Goal: Task Accomplishment & Management: Complete application form

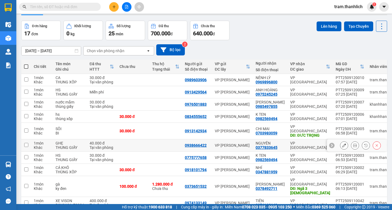
scroll to position [34, 0]
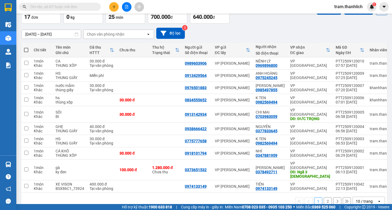
click at [357, 199] on div "10 / trang" at bounding box center [363, 201] width 17 height 5
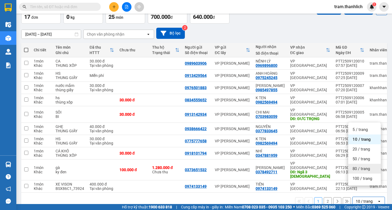
click at [356, 163] on div "50 / trang" at bounding box center [364, 159] width 33 height 10
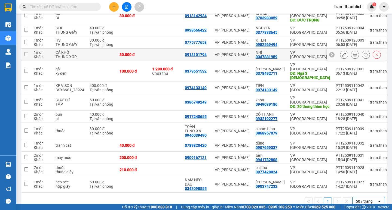
scroll to position [0, 0]
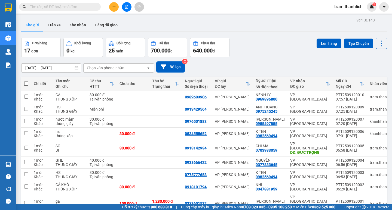
click at [24, 83] on span at bounding box center [26, 84] width 4 height 4
click at [26, 81] on input "checkbox" at bounding box center [26, 81] width 0 height 0
checkbox input "true"
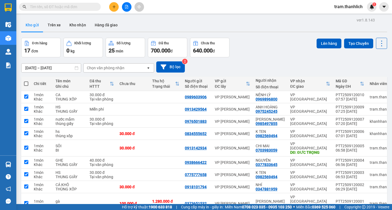
checkbox input "true"
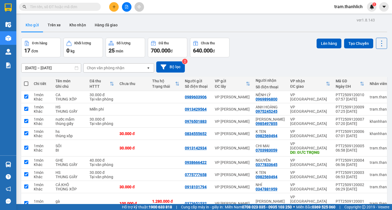
checkbox input "true"
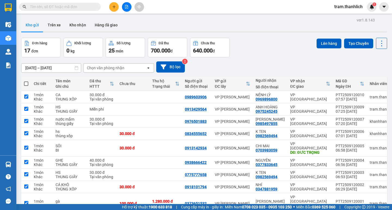
checkbox input "true"
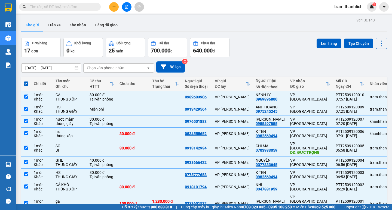
click at [310, 46] on div "Đơn hàng 17 đơn Khối lượng 0 kg Số lượng 25 món Đã thu 700.000 đ Chưa thu 640.0…" at bounding box center [204, 48] width 366 height 20
click at [316, 45] on button "Lên hàng" at bounding box center [328, 44] width 25 height 10
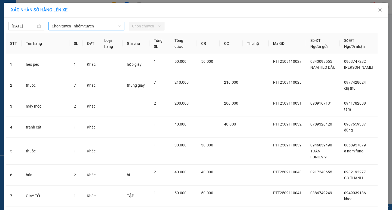
click at [64, 25] on span "Chọn tuyến - nhóm tuyến" at bounding box center [86, 26] width 69 height 8
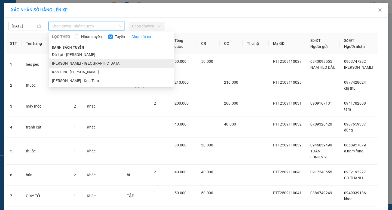
click at [64, 61] on li "[PERSON_NAME] - [GEOGRAPHIC_DATA]" at bounding box center [111, 63] width 125 height 9
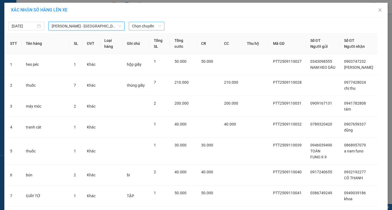
click at [152, 28] on span "Chọn chuyến" at bounding box center [146, 26] width 29 height 8
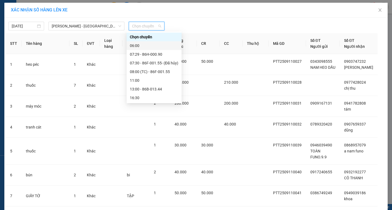
click at [151, 50] on div "06:00" at bounding box center [153, 45] width 55 height 9
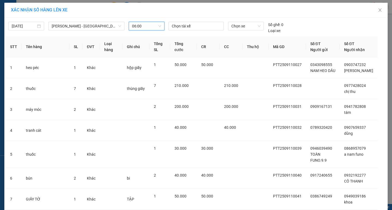
click at [138, 24] on span "06:00" at bounding box center [146, 26] width 29 height 8
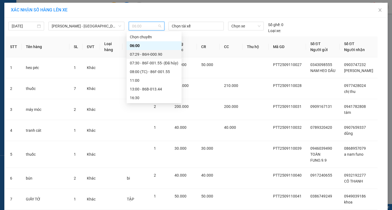
click at [144, 55] on div "07:29 - 86H-000.90" at bounding box center [154, 54] width 48 height 6
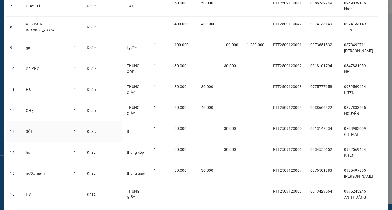
scroll to position [255, 0]
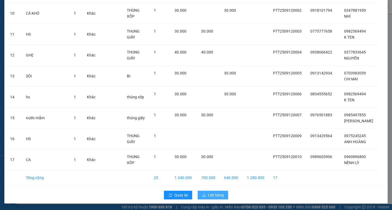
drag, startPoint x: 202, startPoint y: 190, endPoint x: 203, endPoint y: 194, distance: 3.7
click at [202, 193] on div "Quay lại Lên hàng" at bounding box center [196, 195] width 380 height 14
click at [203, 194] on icon "upload" at bounding box center [204, 195] width 4 height 4
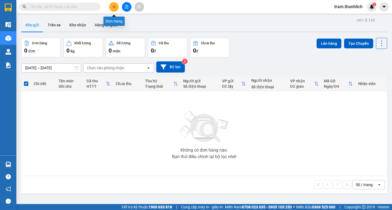
click at [116, 4] on button at bounding box center [114, 7] width 10 height 10
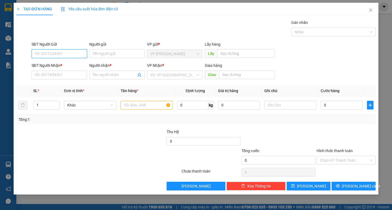
click at [77, 52] on input "SĐT Người Gửi" at bounding box center [59, 54] width 55 height 9
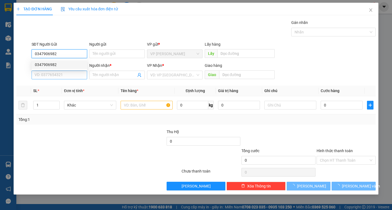
type input "0347906982"
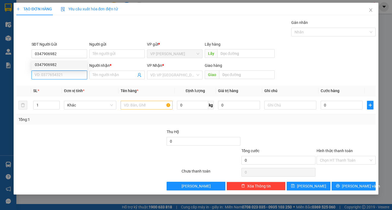
click at [70, 75] on input "SĐT Người Nhận *" at bounding box center [59, 75] width 55 height 9
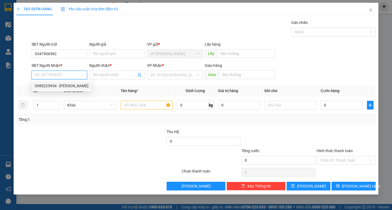
click at [68, 88] on div "0985225954 - [PERSON_NAME]" at bounding box center [62, 86] width 54 height 6
type input "0985225954"
type input "ANH LÂM"
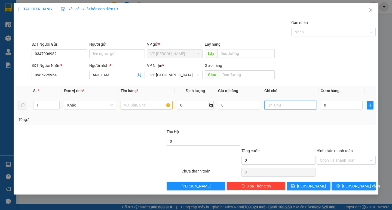
click at [271, 105] on input "text" at bounding box center [290, 105] width 52 height 9
type input "THUNG GIẤY"
click at [144, 108] on input "text" at bounding box center [146, 105] width 52 height 9
type input "V"
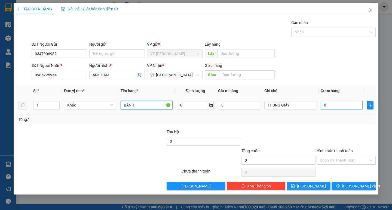
type input "BÁNH"
click at [338, 106] on input "0" at bounding box center [341, 105] width 42 height 9
type input "3"
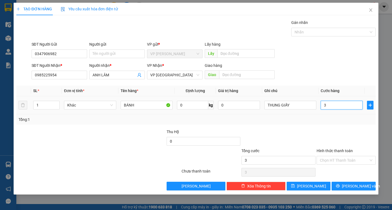
type input "30"
type input "300"
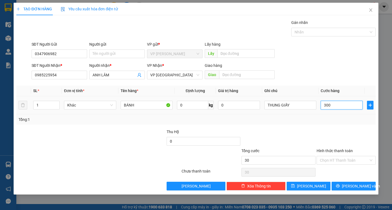
type input "300"
type input "3.000"
type input "30.000"
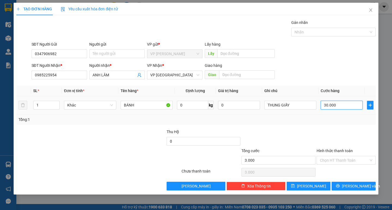
type input "30.000"
click at [331, 162] on input "Hình thức thanh toán" at bounding box center [344, 160] width 49 height 8
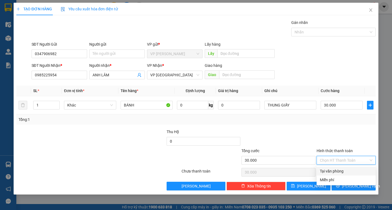
click at [332, 167] on div "Tại văn phòng" at bounding box center [345, 171] width 59 height 9
type input "0"
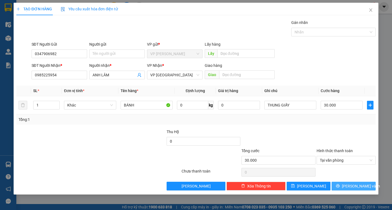
click at [354, 186] on span "[PERSON_NAME] và In" at bounding box center [361, 186] width 38 height 6
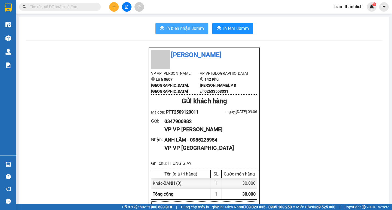
click at [166, 27] on span "In biên nhận 80mm" at bounding box center [185, 28] width 38 height 7
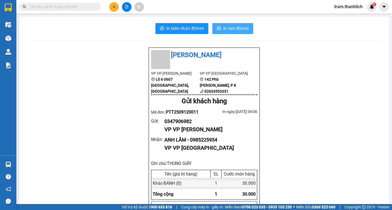
click at [232, 32] on button "In tem 80mm" at bounding box center [232, 28] width 41 height 11
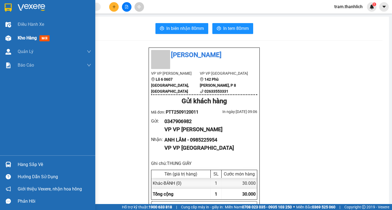
click at [38, 43] on div "Kho hàng mới" at bounding box center [54, 38] width 73 height 14
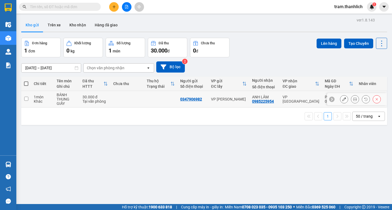
click at [342, 99] on button at bounding box center [344, 100] width 8 height 10
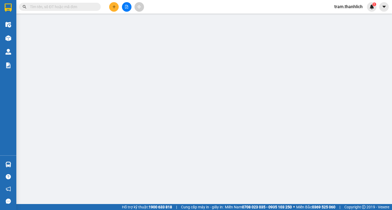
type input "0347906982"
type input "0985225954"
type input "30.000"
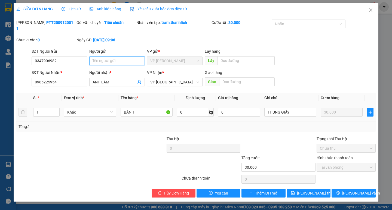
click at [118, 57] on input "Người gửi" at bounding box center [116, 61] width 55 height 9
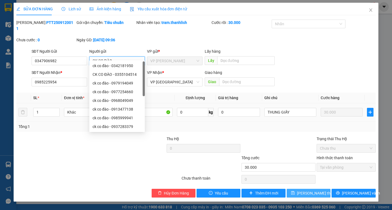
type input "CK CO ĐÀO"
click at [303, 190] on span "[PERSON_NAME] thay đổi" at bounding box center [319, 193] width 44 height 6
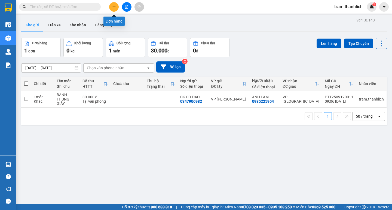
click at [116, 5] on icon "plus" at bounding box center [114, 7] width 4 height 4
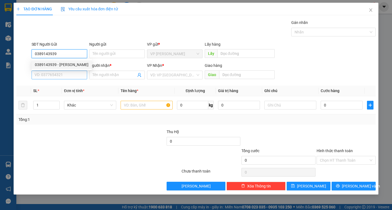
type input "0389143939"
click at [66, 77] on input "SĐT Người Nhận *" at bounding box center [59, 75] width 55 height 9
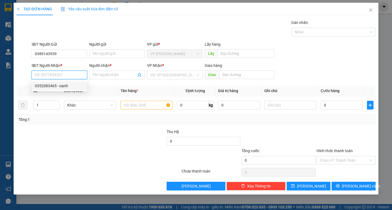
click at [64, 84] on div "0352083465 - oanh" at bounding box center [59, 86] width 49 height 6
type input "0352083465"
type input "oanh"
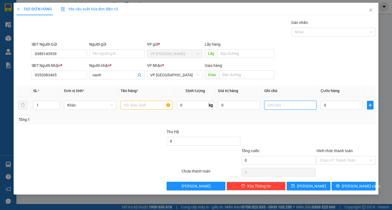
click at [299, 106] on input "text" at bounding box center [290, 105] width 52 height 9
type input "BI XANH"
click at [133, 113] on td at bounding box center [146, 105] width 56 height 18
click at [134, 108] on input "text" at bounding box center [146, 105] width 52 height 9
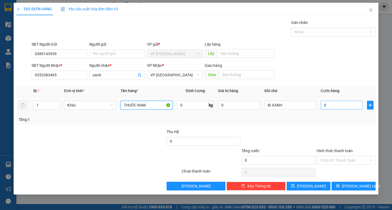
type input "THUỐC NAM"
click at [325, 106] on input "0" at bounding box center [341, 105] width 42 height 9
type input "3"
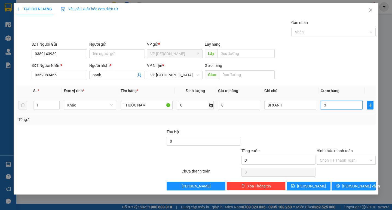
type input "30"
type input "300"
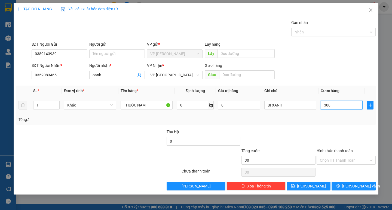
type input "300"
type input "3.000"
type input "30.000"
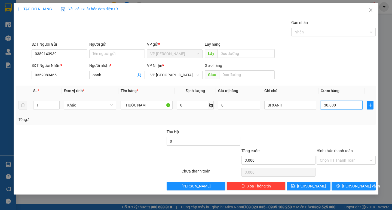
type input "30.000"
click at [328, 160] on input "Hình thức thanh toán" at bounding box center [344, 160] width 49 height 8
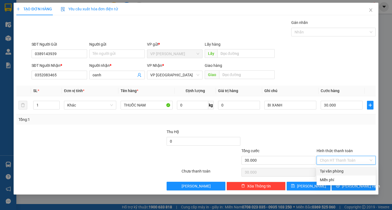
click at [329, 169] on div "Tại văn phòng" at bounding box center [345, 171] width 59 height 9
type input "0"
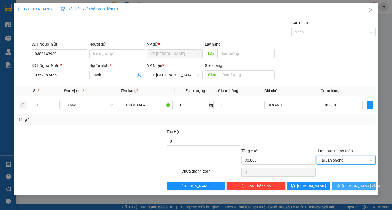
click at [336, 183] on button "[PERSON_NAME] và In" at bounding box center [353, 186] width 44 height 9
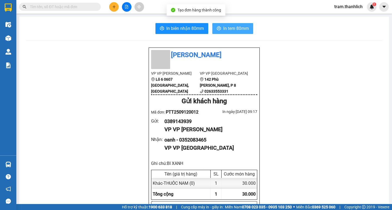
click at [219, 32] on button "In tem 80mm" at bounding box center [232, 28] width 41 height 11
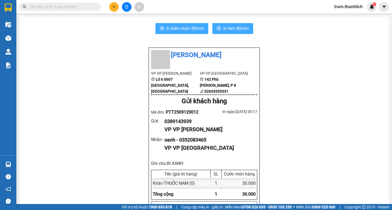
click at [185, 30] on span "In biên nhận 80mm" at bounding box center [185, 28] width 38 height 7
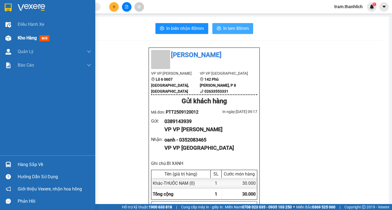
click at [24, 38] on span "Kho hàng" at bounding box center [27, 37] width 19 height 5
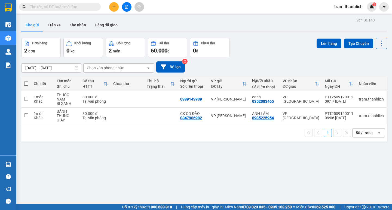
click at [107, 10] on div at bounding box center [126, 7] width 41 height 10
drag, startPoint x: 109, startPoint y: 8, endPoint x: 111, endPoint y: 8, distance: 2.7
click at [109, 8] on div at bounding box center [126, 7] width 41 height 10
click at [111, 8] on button at bounding box center [114, 7] width 10 height 10
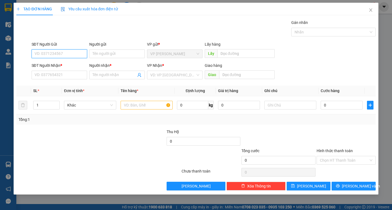
click at [58, 51] on input "SĐT Người Gửi" at bounding box center [59, 54] width 55 height 9
type input "0862792939"
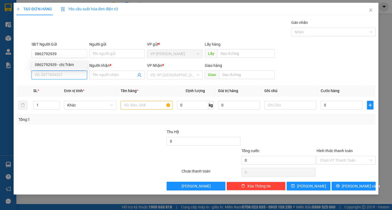
click at [59, 73] on input "SĐT Người Nhận *" at bounding box center [59, 75] width 55 height 9
type input "0905160982"
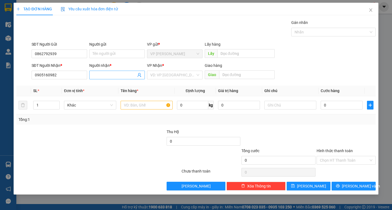
click at [103, 76] on input "Người nhận *" at bounding box center [114, 75] width 44 height 6
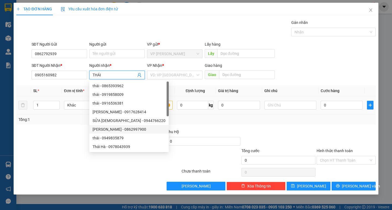
type input "THÁI"
click at [287, 97] on td at bounding box center [290, 105] width 56 height 18
click at [286, 107] on input "text" at bounding box center [290, 105] width 52 height 9
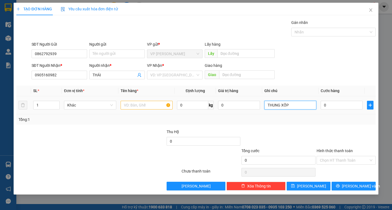
type input "THUNG XỐP"
click at [156, 104] on input "text" at bounding box center [146, 105] width 52 height 9
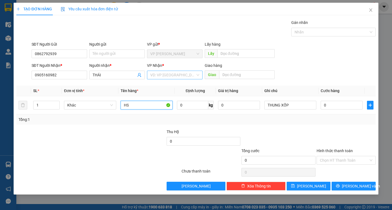
type input "HS"
click at [166, 76] on input "search" at bounding box center [172, 75] width 45 height 8
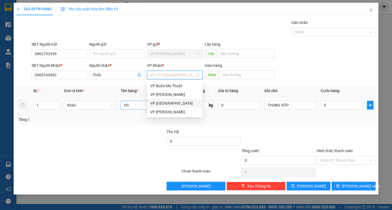
click at [164, 103] on div "VP [GEOGRAPHIC_DATA]" at bounding box center [174, 103] width 49 height 6
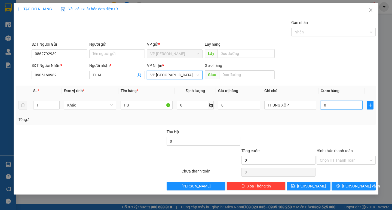
click at [331, 105] on input "0" at bounding box center [341, 105] width 42 height 9
type input "3"
type input "30"
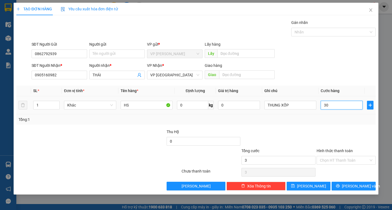
type input "30"
type input "300"
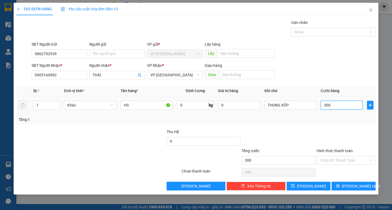
type input "3.000"
type input "30.000"
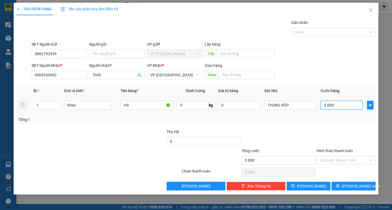
type input "30.000"
click at [337, 164] on input "Hình thức thanh toán" at bounding box center [344, 160] width 49 height 8
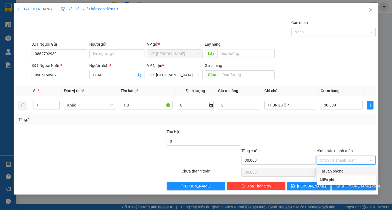
drag, startPoint x: 337, startPoint y: 169, endPoint x: 346, endPoint y: 179, distance: 13.3
click at [337, 169] on div "Tại văn phòng" at bounding box center [346, 171] width 52 height 6
type input "0"
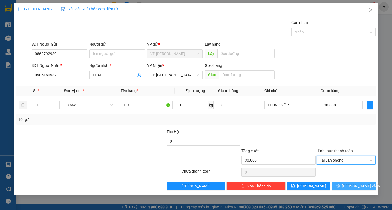
click at [346, 182] on div "Transit Pickup Surcharge Ids Transit Deliver Surcharge Ids Transit Deliver Surc…" at bounding box center [195, 105] width 359 height 171
click at [348, 186] on button "[PERSON_NAME] và In" at bounding box center [353, 186] width 44 height 9
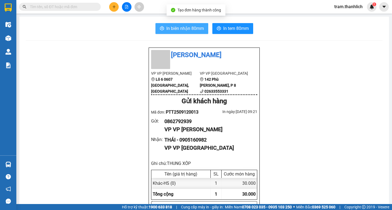
click at [185, 31] on span "In biên nhận 80mm" at bounding box center [185, 28] width 38 height 7
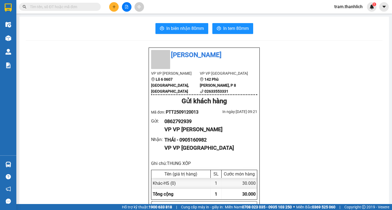
click at [223, 33] on button "In tem 80mm" at bounding box center [232, 28] width 41 height 11
click at [112, 8] on icon "plus" at bounding box center [114, 7] width 4 height 4
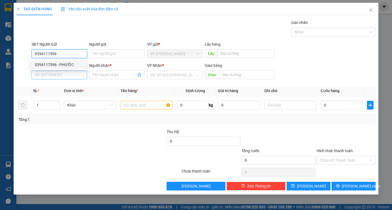
type input "0394117596"
click at [76, 73] on input "SĐT Người Nhận *" at bounding box center [59, 75] width 55 height 9
type input "0911179167"
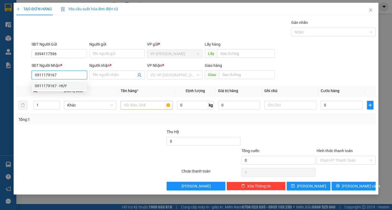
click at [73, 86] on div "0911179167 - HUY" at bounding box center [59, 86] width 49 height 6
type input "HUY"
type input "0911179167"
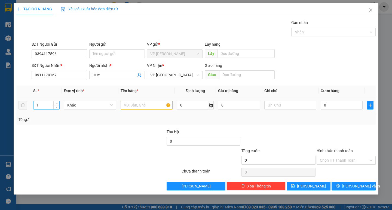
click at [50, 105] on input "1" at bounding box center [46, 105] width 26 height 8
type input "11"
click at [152, 107] on input "text" at bounding box center [146, 105] width 52 height 9
type input "THUỐC"
click at [283, 108] on input "text" at bounding box center [290, 105] width 52 height 9
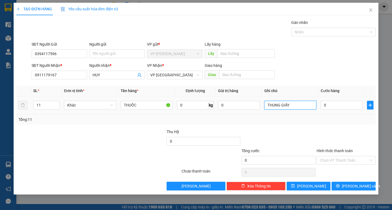
type input "THUNG GIẤY"
click at [330, 110] on div "0" at bounding box center [341, 105] width 42 height 11
click at [333, 104] on input "0" at bounding box center [341, 105] width 42 height 9
type input "1"
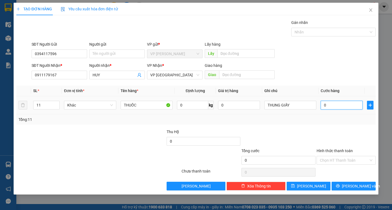
type input "1"
type input "16"
type input "165"
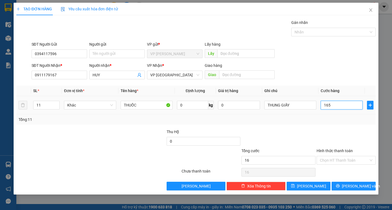
type input "165"
type input "1.650"
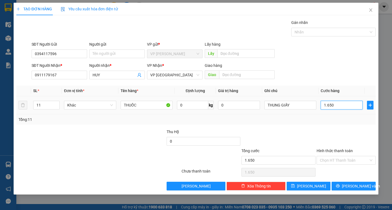
type input "16.500"
type input "165.000"
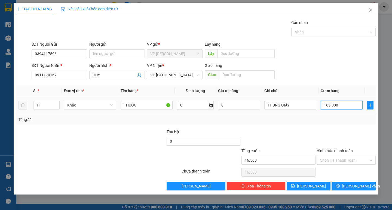
type input "165.000"
click at [342, 162] on input "Hình thức thanh toán" at bounding box center [344, 160] width 49 height 8
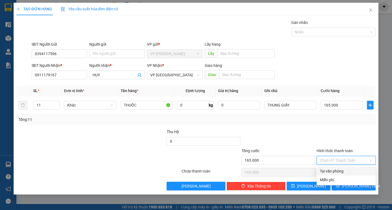
drag, startPoint x: 340, startPoint y: 169, endPoint x: 340, endPoint y: 172, distance: 3.5
click at [340, 169] on div "Tại văn phòng" at bounding box center [346, 171] width 52 height 6
type input "0"
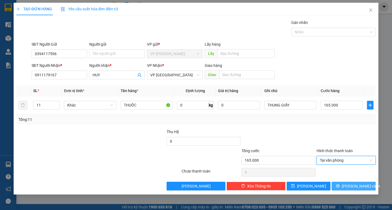
click at [342, 190] on button "[PERSON_NAME] và In" at bounding box center [353, 186] width 44 height 9
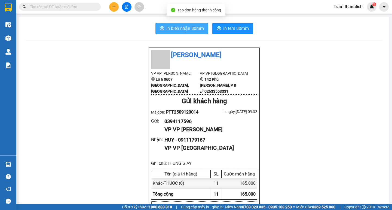
click at [170, 26] on span "In biên nhận 80mm" at bounding box center [185, 28] width 38 height 7
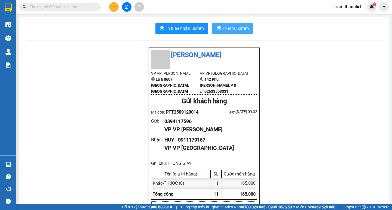
click at [228, 31] on span "In tem 80mm" at bounding box center [236, 28] width 26 height 7
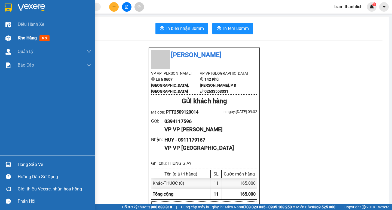
click at [26, 41] on div "Kho hàng mới" at bounding box center [35, 38] width 34 height 7
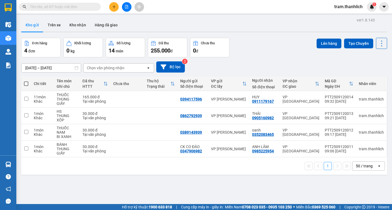
click at [113, 6] on icon "plus" at bounding box center [114, 7] width 4 height 4
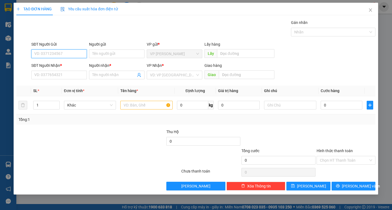
click at [59, 57] on input "SĐT Người Gửi" at bounding box center [59, 54] width 55 height 9
type input "0977703006"
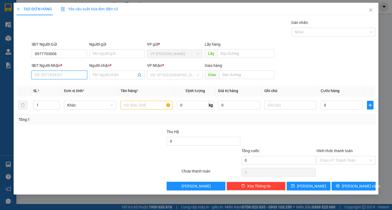
click at [58, 74] on input "SĐT Người Nhận *" at bounding box center [59, 75] width 55 height 9
click at [63, 54] on input "0977703006" at bounding box center [59, 54] width 55 height 9
drag, startPoint x: 70, startPoint y: 80, endPoint x: 67, endPoint y: 70, distance: 10.7
click at [69, 75] on div "SĐT Người Nhận * VD: 0377654321" at bounding box center [59, 72] width 55 height 19
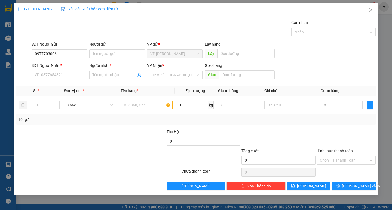
click at [67, 70] on div "SĐT Người Nhận *" at bounding box center [59, 67] width 55 height 8
drag, startPoint x: 64, startPoint y: 76, endPoint x: 56, endPoint y: 50, distance: 27.8
click at [56, 50] on input "0977703006" at bounding box center [59, 54] width 55 height 9
drag, startPoint x: 56, startPoint y: 50, endPoint x: 55, endPoint y: 55, distance: 5.8
click at [55, 55] on input "0977703006" at bounding box center [59, 54] width 55 height 9
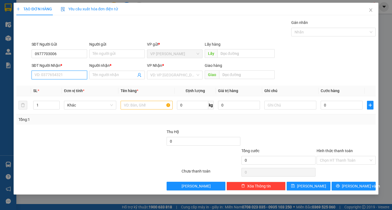
click at [61, 73] on input "SĐT Người Nhận *" at bounding box center [59, 75] width 55 height 9
paste input "0977703006"
type input "0977703006"
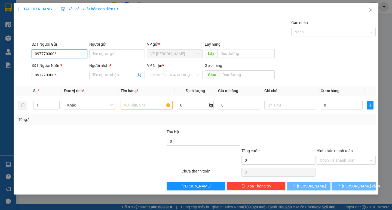
click at [64, 53] on input "0977703006" at bounding box center [59, 54] width 55 height 9
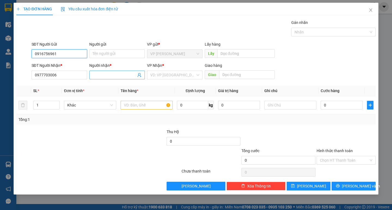
type input "0916756961"
click at [110, 73] on span at bounding box center [116, 75] width 55 height 9
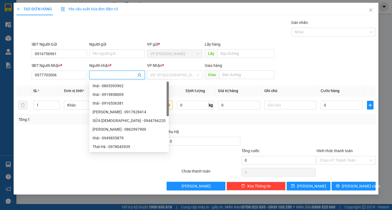
type input "L"
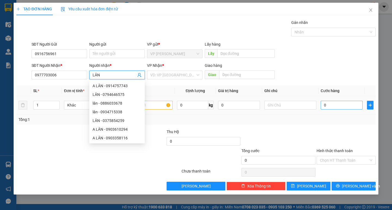
type input "LÂN"
click at [301, 106] on input "text" at bounding box center [290, 105] width 52 height 9
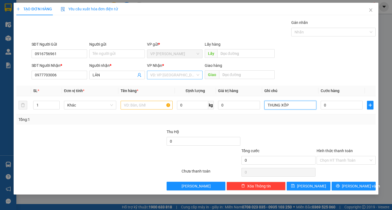
type input "THUNG XỐP"
click at [170, 78] on input "search" at bounding box center [172, 75] width 45 height 8
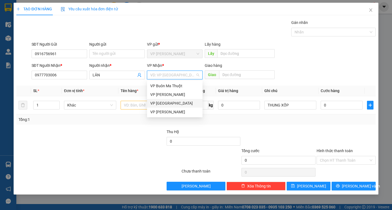
click at [168, 101] on div "VP [GEOGRAPHIC_DATA]" at bounding box center [174, 103] width 49 height 6
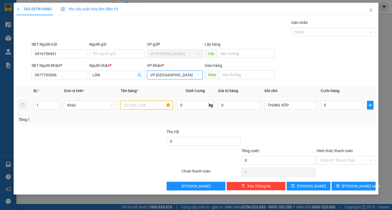
click at [162, 105] on input "text" at bounding box center [146, 105] width 52 height 9
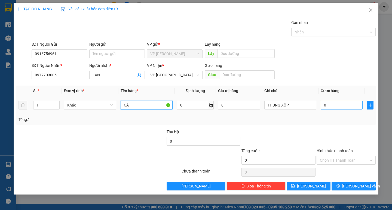
type input "CÁ"
click at [338, 105] on input "0" at bounding box center [341, 105] width 42 height 9
type input "5"
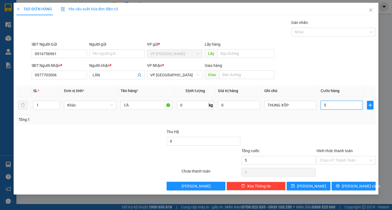
type input "50"
type input "500"
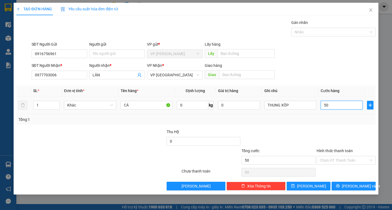
type input "500"
type input "5.000"
type input "50.000"
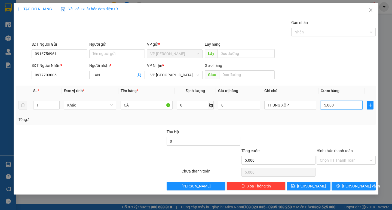
type input "50.000"
drag, startPoint x: 341, startPoint y: 185, endPoint x: 299, endPoint y: 118, distance: 78.8
click at [342, 185] on button "[PERSON_NAME] và In" at bounding box center [353, 186] width 44 height 9
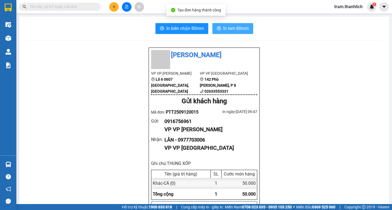
click at [245, 28] on span "In tem 80mm" at bounding box center [236, 28] width 26 height 7
click at [118, 9] on button at bounding box center [114, 7] width 10 height 10
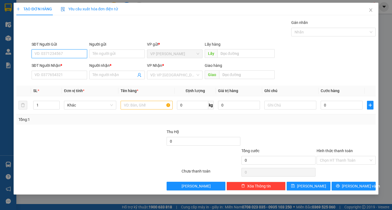
drag, startPoint x: 59, startPoint y: 50, endPoint x: 58, endPoint y: 53, distance: 3.4
click at [58, 53] on input "SĐT Người Gửi" at bounding box center [59, 54] width 55 height 9
type input "0399499588"
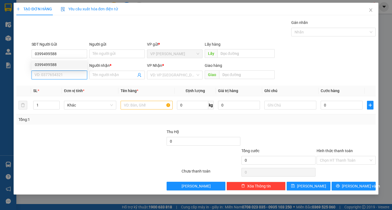
click at [55, 78] on input "SĐT Người Nhận *" at bounding box center [59, 75] width 55 height 9
type input "0911160475"
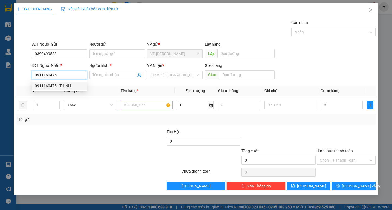
click at [55, 85] on div "0911160475 - THỊNH" at bounding box center [59, 86] width 49 height 6
type input "THỊNH"
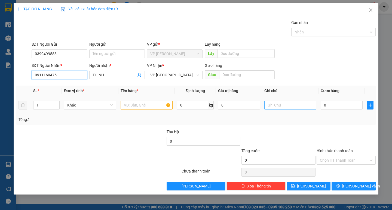
type input "0911160475"
click at [278, 103] on input "text" at bounding box center [290, 105] width 52 height 9
type input "THUNG GIẤY"
click at [334, 104] on input "0" at bounding box center [341, 105] width 42 height 9
type input "3"
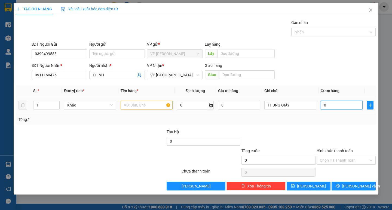
type input "3"
type input "30"
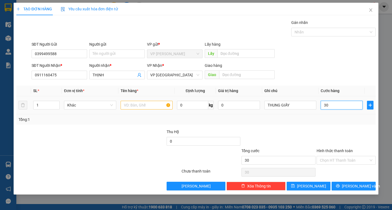
type input "300"
type input "3.000"
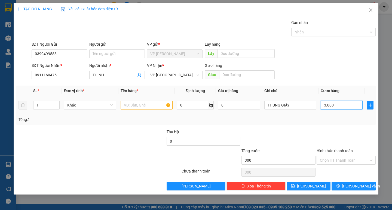
type input "3.000"
type input "30.000"
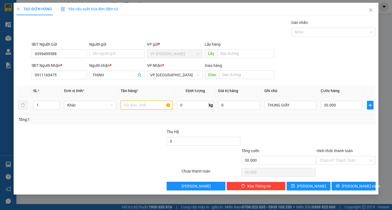
click at [152, 105] on input "text" at bounding box center [146, 105] width 52 height 9
type input "T"
type input "D"
type input "ĐỒ AN"
click at [338, 162] on input "Hình thức thanh toán" at bounding box center [344, 160] width 49 height 8
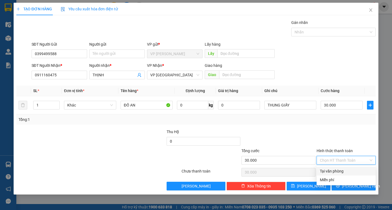
click at [336, 168] on div "Tại văn phòng" at bounding box center [346, 171] width 52 height 6
type input "0"
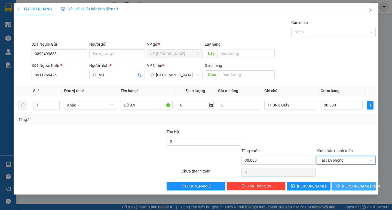
click at [339, 185] on icon "printer" at bounding box center [338, 186] width 4 height 4
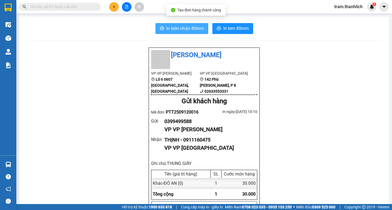
click at [181, 30] on span "In biên nhận 80mm" at bounding box center [185, 28] width 38 height 7
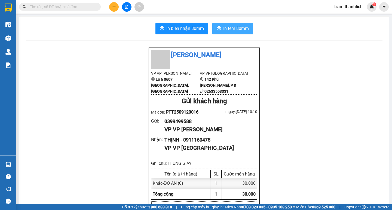
click at [225, 27] on span "In tem 80mm" at bounding box center [236, 28] width 26 height 7
click at [113, 10] on button at bounding box center [114, 7] width 10 height 10
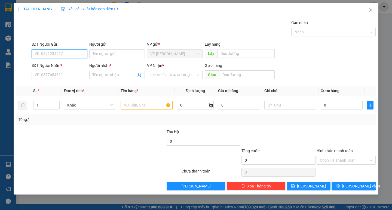
click at [75, 57] on input "SĐT Người Gửi" at bounding box center [59, 54] width 55 height 9
type input "0966873787"
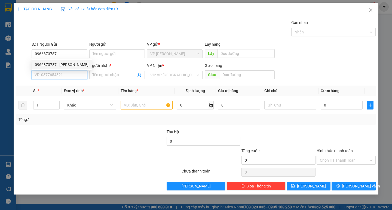
click at [70, 75] on input "SĐT Người Nhận *" at bounding box center [59, 75] width 55 height 9
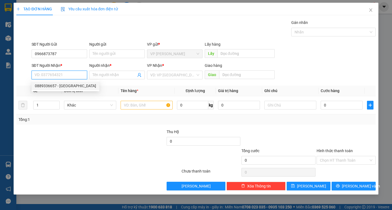
click at [66, 84] on div "0889336657 - [GEOGRAPHIC_DATA]" at bounding box center [65, 86] width 61 height 6
type input "0889336657"
type input "[PERSON_NAME]"
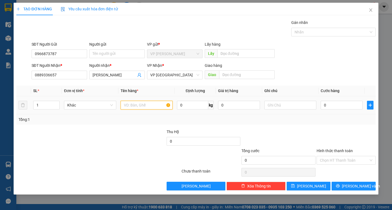
click at [147, 107] on input "text" at bounding box center [146, 105] width 52 height 9
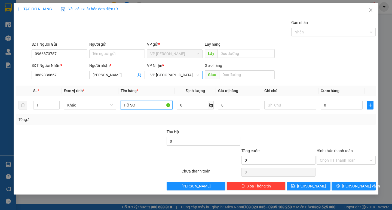
click at [174, 75] on span "VP [GEOGRAPHIC_DATA]" at bounding box center [174, 75] width 49 height 8
type input "HỒ SƠ"
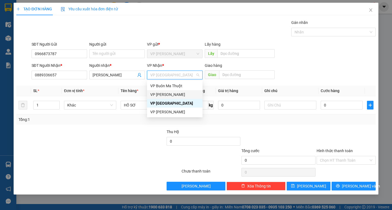
click at [172, 91] on div "VP [PERSON_NAME]" at bounding box center [174, 94] width 55 height 9
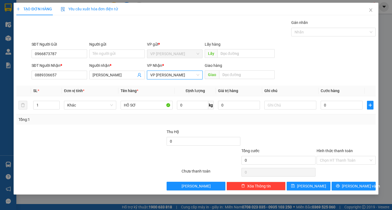
drag, startPoint x: 176, startPoint y: 76, endPoint x: 174, endPoint y: 83, distance: 7.6
click at [175, 79] on span "VP [PERSON_NAME]" at bounding box center [174, 75] width 49 height 8
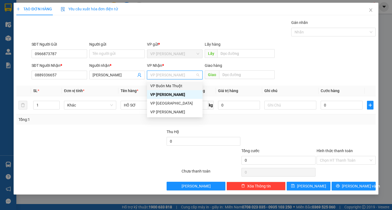
click at [174, 86] on div "VP Buôn Ma Thuột" at bounding box center [174, 86] width 49 height 6
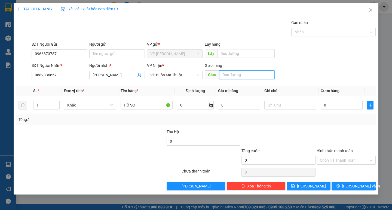
click at [237, 76] on input "text" at bounding box center [246, 74] width 55 height 9
type input "DAK LAK"
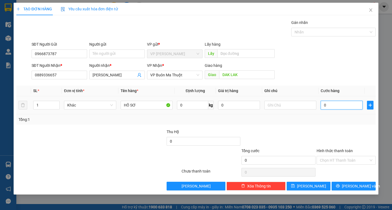
click at [339, 101] on input "0" at bounding box center [341, 105] width 42 height 9
type input "5"
type input "50"
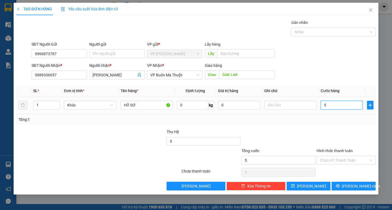
type input "50"
type input "500"
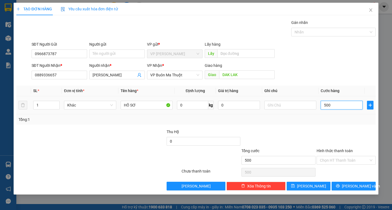
type input "5.000"
type input "50.000"
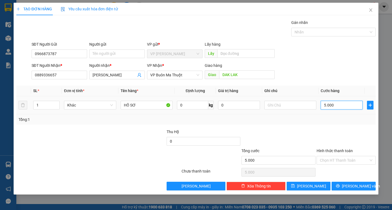
type input "50.000"
click at [347, 185] on button "[PERSON_NAME] và In" at bounding box center [353, 186] width 44 height 9
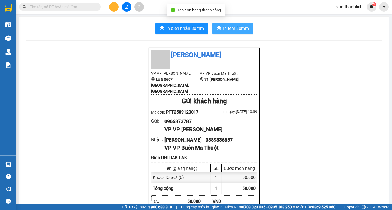
click at [227, 29] on span "In tem 80mm" at bounding box center [236, 28] width 26 height 7
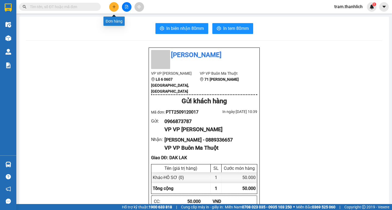
click at [116, 7] on icon "plus" at bounding box center [114, 7] width 4 height 4
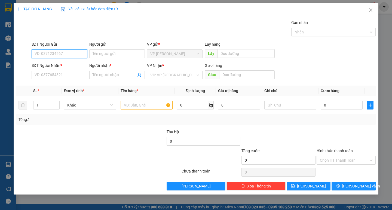
click at [81, 55] on input "SĐT Người Gửi" at bounding box center [59, 54] width 55 height 9
type input "0964646221"
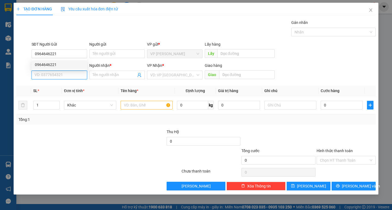
click at [76, 73] on input "SĐT Người Nhận *" at bounding box center [59, 75] width 55 height 9
type input "0362916630"
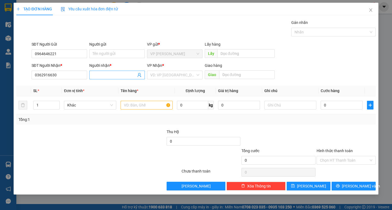
click at [101, 75] on input "Người nhận *" at bounding box center [114, 75] width 44 height 6
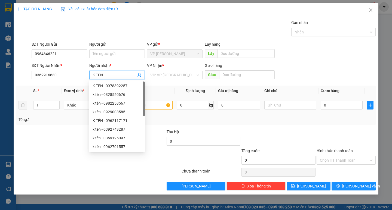
type input "K TÊN"
click at [165, 107] on input "text" at bounding box center [146, 105] width 52 height 9
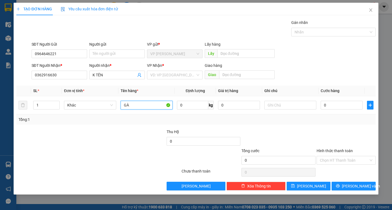
type input "GÀ"
click at [235, 68] on div "Giao hàng" at bounding box center [240, 66] width 70 height 6
click at [232, 73] on input "text" at bounding box center [246, 74] width 55 height 9
type input "N3 PHI NOM"
drag, startPoint x: 285, startPoint y: 104, endPoint x: 279, endPoint y: 89, distance: 16.2
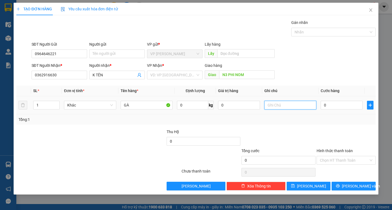
click at [284, 104] on input "text" at bounding box center [290, 105] width 52 height 9
type input "THUNG GIẤY"
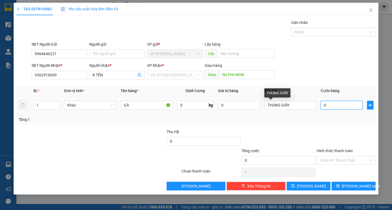
click at [324, 105] on input "0" at bounding box center [341, 105] width 42 height 9
type input "1"
type input "10"
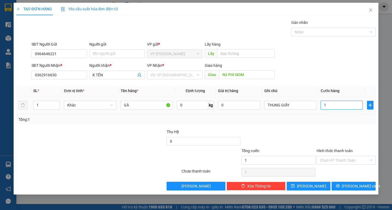
type input "10"
type input "100"
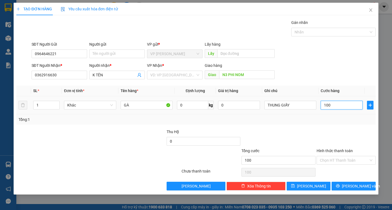
type input "1.000"
click at [355, 162] on input "Hình thức thanh toán" at bounding box center [344, 160] width 49 height 8
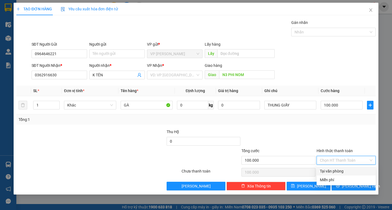
click at [342, 170] on div "Tại văn phòng" at bounding box center [346, 171] width 52 height 6
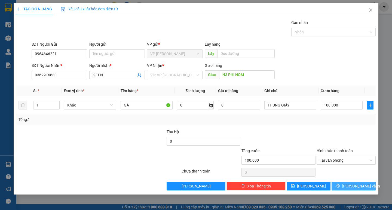
click at [344, 182] on button "[PERSON_NAME] và In" at bounding box center [353, 186] width 44 height 9
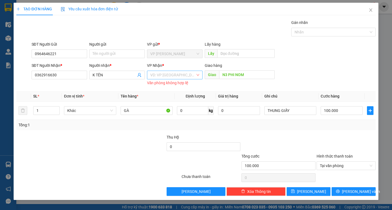
click at [177, 78] on input "search" at bounding box center [172, 75] width 45 height 8
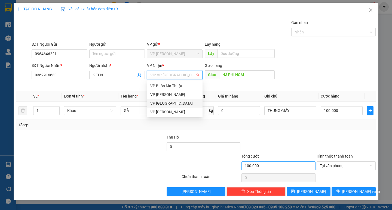
drag, startPoint x: 166, startPoint y: 103, endPoint x: 315, endPoint y: 166, distance: 162.6
click at [167, 105] on div "VP [GEOGRAPHIC_DATA]" at bounding box center [174, 103] width 49 height 6
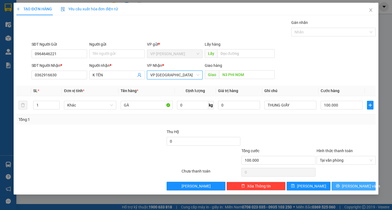
drag, startPoint x: 361, startPoint y: 188, endPoint x: 329, endPoint y: 169, distance: 36.8
click at [360, 187] on span "[PERSON_NAME] và In" at bounding box center [361, 186] width 38 height 6
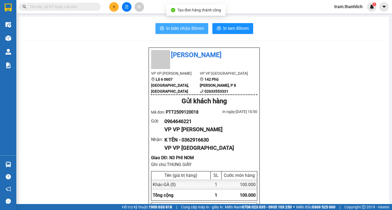
click at [170, 32] on button "In biên nhận 80mm" at bounding box center [181, 28] width 53 height 11
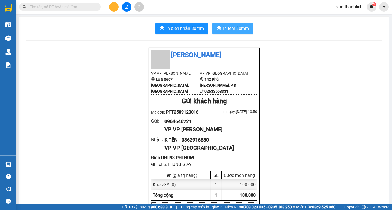
click at [232, 24] on button "In tem 80mm" at bounding box center [232, 28] width 41 height 11
click at [116, 6] on button at bounding box center [114, 7] width 10 height 10
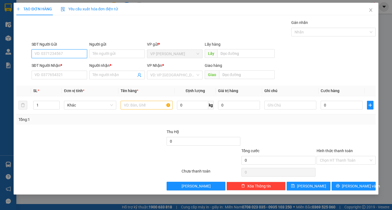
click at [62, 53] on input "SĐT Người Gửi" at bounding box center [59, 54] width 55 height 9
click at [58, 68] on div "0333441186" at bounding box center [59, 64] width 55 height 9
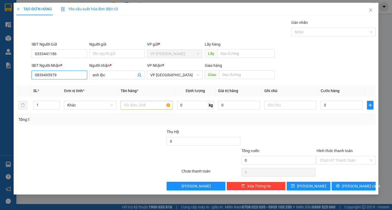
click at [72, 77] on input "0839495979" at bounding box center [59, 75] width 55 height 9
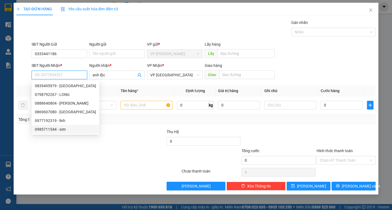
click at [64, 130] on div "0985711544 - sơn" at bounding box center [65, 129] width 61 height 6
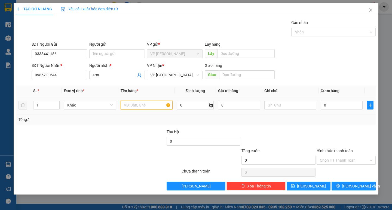
click at [134, 107] on input "text" at bounding box center [146, 105] width 52 height 9
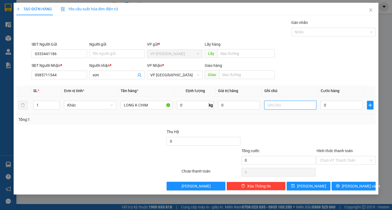
click at [287, 101] on input "text" at bounding box center [290, 105] width 52 height 9
click at [332, 108] on input "0" at bounding box center [341, 105] width 42 height 9
click at [335, 157] on input "Hình thức thanh toán" at bounding box center [344, 160] width 49 height 8
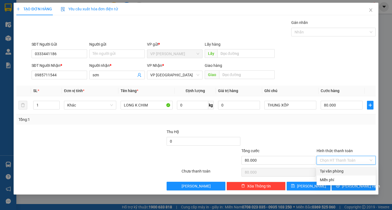
click at [336, 171] on div "Tại văn phòng" at bounding box center [346, 171] width 52 height 6
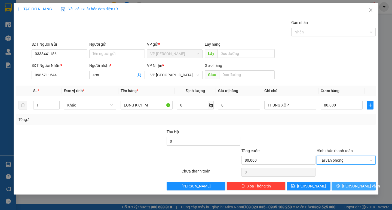
drag, startPoint x: 339, startPoint y: 186, endPoint x: 286, endPoint y: 135, distance: 73.3
click at [339, 186] on button "[PERSON_NAME] và In" at bounding box center [353, 186] width 44 height 9
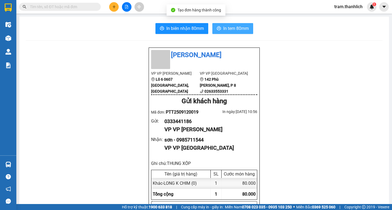
click at [217, 31] on span "printer" at bounding box center [218, 28] width 4 height 5
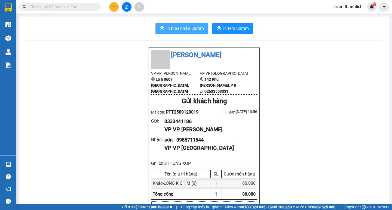
click at [192, 31] on span "In biên nhận 80mm" at bounding box center [185, 28] width 38 height 7
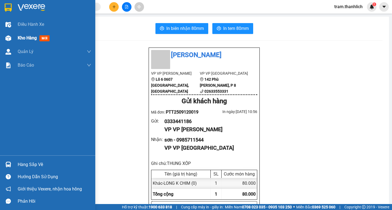
click at [29, 37] on span "Kho hàng" at bounding box center [27, 37] width 19 height 5
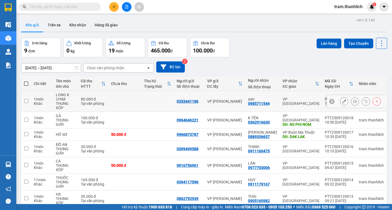
click at [335, 100] on div at bounding box center [357, 101] width 60 height 12
click at [342, 101] on icon at bounding box center [344, 102] width 4 height 4
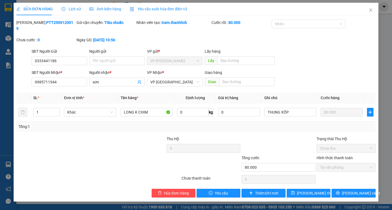
click at [106, 50] on div "Người gửi" at bounding box center [116, 52] width 55 height 8
click at [103, 57] on input "Người gửi" at bounding box center [116, 61] width 55 height 9
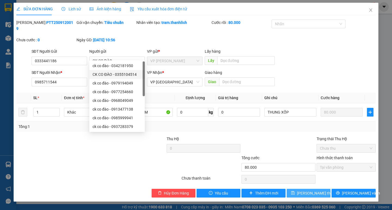
click at [303, 190] on span "[PERSON_NAME] thay đổi" at bounding box center [319, 193] width 44 height 6
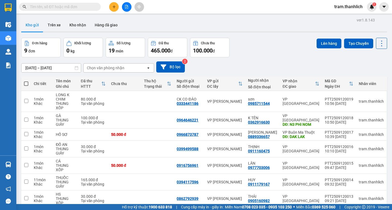
scroll to position [58, 0]
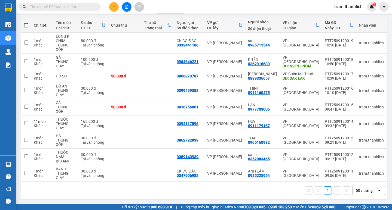
click at [110, 5] on button at bounding box center [114, 7] width 10 height 10
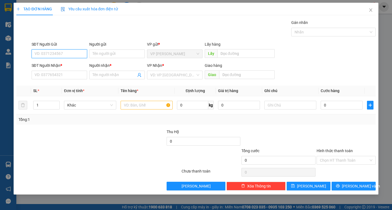
click at [79, 50] on input "SĐT Người Gửi" at bounding box center [59, 54] width 55 height 9
click at [66, 61] on div "0328667429" at bounding box center [59, 64] width 55 height 9
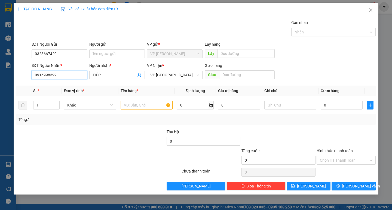
click at [64, 71] on input "0916998399" at bounding box center [59, 75] width 55 height 9
click at [60, 93] on div "0906418751 - HÙNG" at bounding box center [59, 95] width 49 height 6
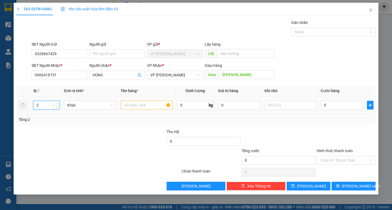
click at [57, 101] on span "Increase Value" at bounding box center [56, 103] width 6 height 5
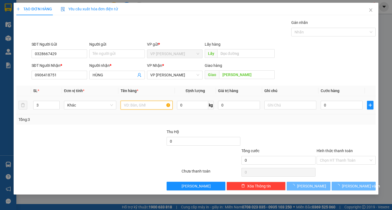
click at [134, 108] on input "text" at bounding box center [146, 105] width 52 height 9
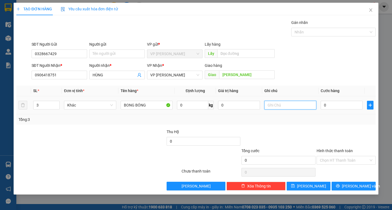
click at [285, 109] on input "text" at bounding box center [290, 105] width 52 height 9
click at [326, 103] on input "0" at bounding box center [341, 105] width 42 height 9
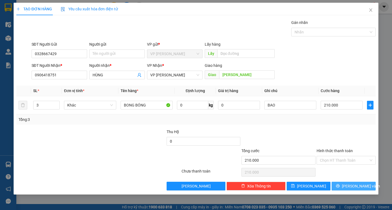
drag, startPoint x: 341, startPoint y: 184, endPoint x: 327, endPoint y: 165, distance: 23.9
click at [341, 183] on button "[PERSON_NAME] và In" at bounding box center [353, 186] width 44 height 9
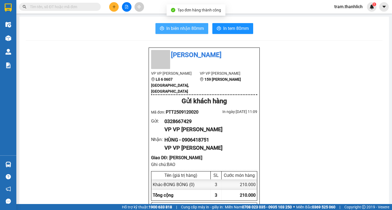
click at [184, 32] on button "In biên nhận 80mm" at bounding box center [181, 28] width 53 height 11
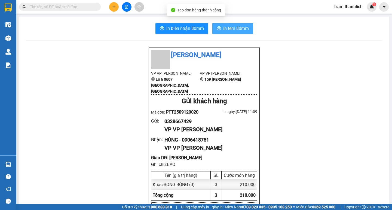
click at [223, 30] on span "In tem 80mm" at bounding box center [236, 28] width 26 height 7
click at [111, 7] on button at bounding box center [114, 7] width 10 height 10
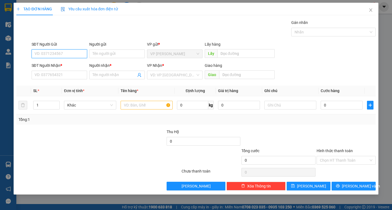
click at [83, 53] on input "SĐT Người Gửi" at bounding box center [59, 54] width 55 height 9
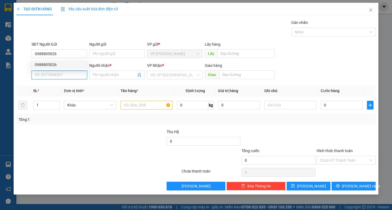
click at [70, 75] on input "SĐT Người Nhận *" at bounding box center [59, 75] width 55 height 9
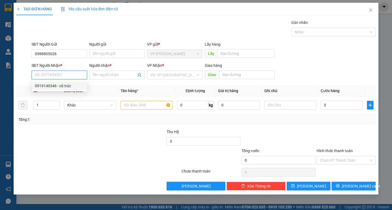
click at [62, 83] on div "0919140346 - cô trúc" at bounding box center [59, 86] width 55 height 9
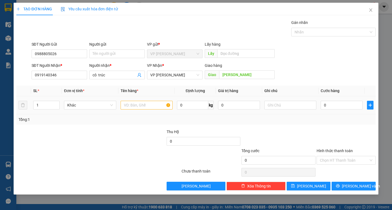
click at [310, 110] on div at bounding box center [290, 105] width 52 height 11
click at [308, 107] on input "text" at bounding box center [290, 105] width 52 height 9
click at [132, 105] on input "text" at bounding box center [146, 105] width 52 height 9
click at [337, 100] on div "0" at bounding box center [341, 105] width 42 height 11
click at [339, 101] on input "0" at bounding box center [341, 105] width 42 height 9
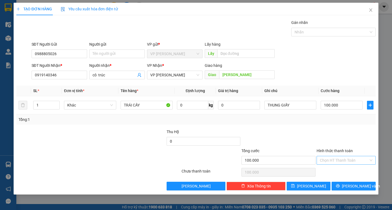
click at [334, 164] on input "Hình thức thanh toán" at bounding box center [344, 160] width 49 height 8
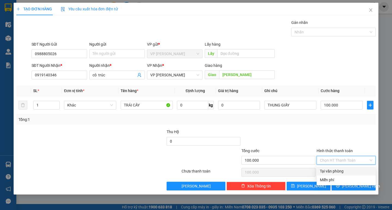
click at [336, 172] on div "Tại văn phòng" at bounding box center [346, 171] width 52 height 6
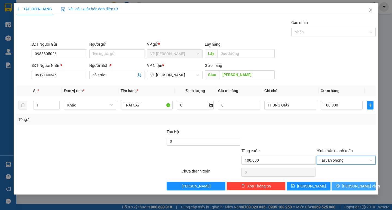
click at [341, 181] on div "Transit Pickup Surcharge Ids Transit Deliver Surcharge Ids Transit Deliver Surc…" at bounding box center [195, 105] width 359 height 171
drag, startPoint x: 362, startPoint y: 187, endPoint x: 287, endPoint y: 126, distance: 96.4
click at [361, 186] on span "[PERSON_NAME] và In" at bounding box center [361, 186] width 38 height 6
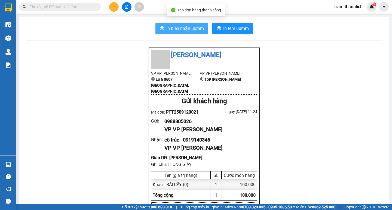
click at [183, 34] on button "In biên nhận 80mm" at bounding box center [181, 28] width 53 height 11
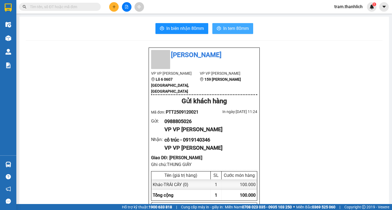
click at [226, 27] on span "In tem 80mm" at bounding box center [236, 28] width 26 height 7
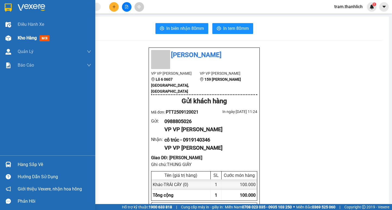
click at [22, 39] on span "Kho hàng" at bounding box center [27, 37] width 19 height 5
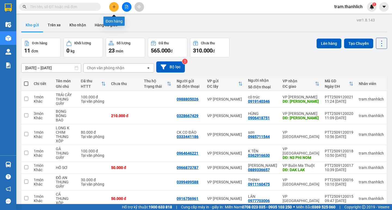
click at [113, 7] on icon "plus" at bounding box center [114, 7] width 4 height 4
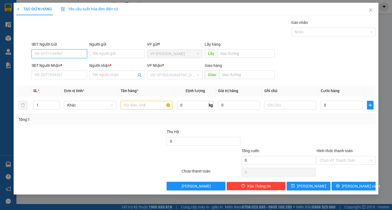
click at [70, 53] on input "SĐT Người Gửi" at bounding box center [59, 54] width 55 height 9
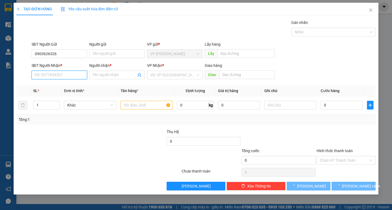
click at [68, 75] on input "SĐT Người Nhận *" at bounding box center [59, 75] width 55 height 9
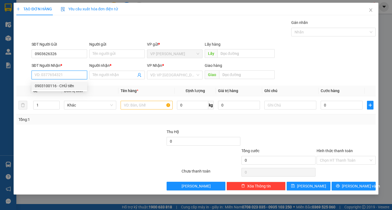
click at [57, 86] on div "0903100116 - CHÚ tiến" at bounding box center [59, 86] width 49 height 6
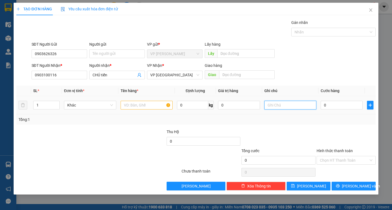
click at [277, 105] on input "text" at bounding box center [290, 105] width 52 height 9
click at [124, 105] on input "text" at bounding box center [146, 105] width 52 height 9
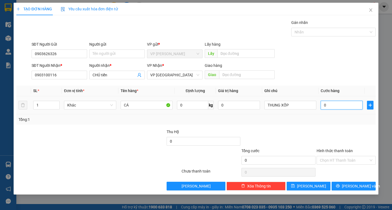
click at [336, 103] on input "0" at bounding box center [341, 105] width 42 height 9
click at [338, 160] on input "Hình thức thanh toán" at bounding box center [344, 160] width 49 height 8
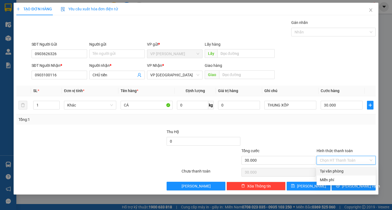
drag, startPoint x: 336, startPoint y: 168, endPoint x: 340, endPoint y: 177, distance: 9.4
click at [336, 169] on div "Tại văn phòng" at bounding box center [346, 171] width 52 height 6
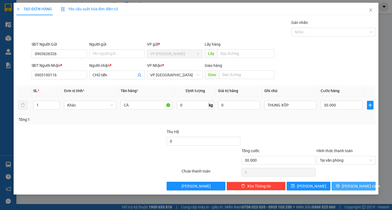
drag, startPoint x: 344, startPoint y: 187, endPoint x: 258, endPoint y: 110, distance: 114.8
click at [340, 183] on button "[PERSON_NAME] và In" at bounding box center [353, 186] width 44 height 9
click at [196, 25] on div "Gói vận chuyển * Tiêu chuẩn Gán nhãn Nhãn" at bounding box center [203, 29] width 346 height 19
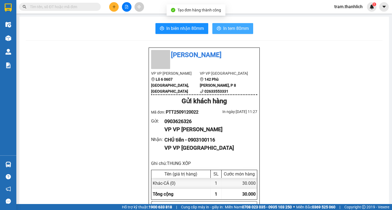
click at [233, 31] on span "In tem 80mm" at bounding box center [236, 28] width 26 height 7
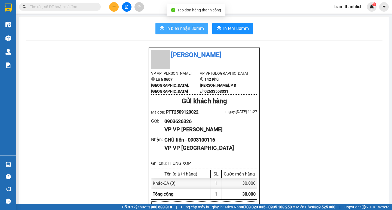
click at [188, 26] on span "In biên nhận 80mm" at bounding box center [185, 28] width 38 height 7
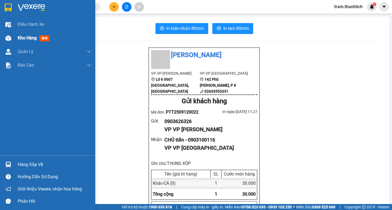
click at [30, 36] on span "Kho hàng" at bounding box center [27, 37] width 19 height 5
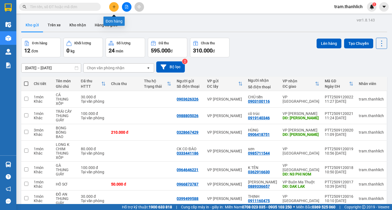
click at [113, 8] on icon "plus" at bounding box center [114, 7] width 4 height 4
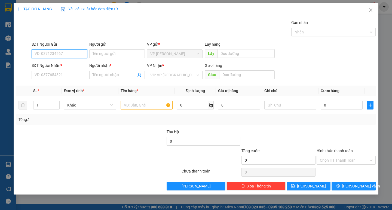
click at [45, 55] on input "SĐT Người Gửi" at bounding box center [59, 54] width 55 height 9
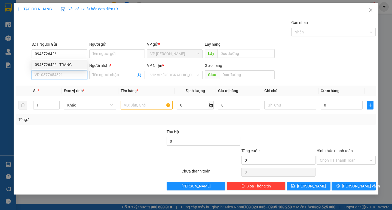
click at [46, 75] on input "SĐT Người Nhận *" at bounding box center [59, 75] width 55 height 9
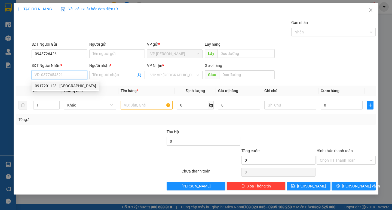
click at [59, 88] on div "0917201123 - [GEOGRAPHIC_DATA]" at bounding box center [65, 86] width 61 height 6
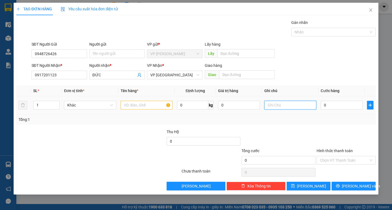
click at [275, 108] on input "text" at bounding box center [290, 105] width 52 height 9
click at [343, 104] on input "0" at bounding box center [341, 105] width 42 height 9
click at [143, 104] on input "text" at bounding box center [146, 105] width 52 height 9
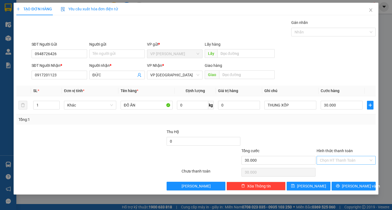
click at [340, 160] on input "Hình thức thanh toán" at bounding box center [344, 160] width 49 height 8
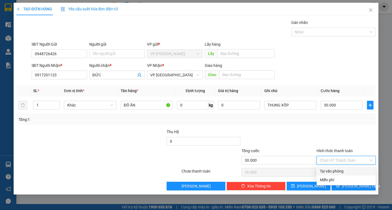
drag, startPoint x: 339, startPoint y: 168, endPoint x: 341, endPoint y: 171, distance: 2.9
click at [339, 169] on div "Tại văn phòng" at bounding box center [346, 171] width 52 height 6
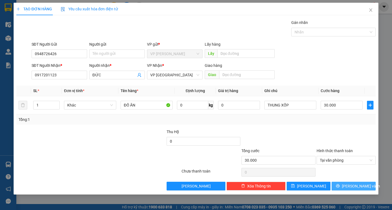
drag, startPoint x: 347, startPoint y: 186, endPoint x: 244, endPoint y: 126, distance: 119.5
click at [346, 186] on button "[PERSON_NAME] và In" at bounding box center [353, 186] width 44 height 9
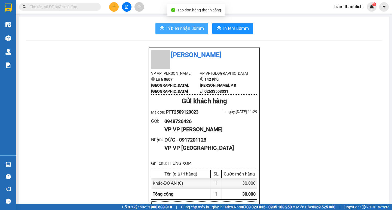
drag, startPoint x: 174, startPoint y: 23, endPoint x: 175, endPoint y: 27, distance: 4.1
click at [175, 27] on span "In biên nhận 80mm" at bounding box center [185, 28] width 38 height 7
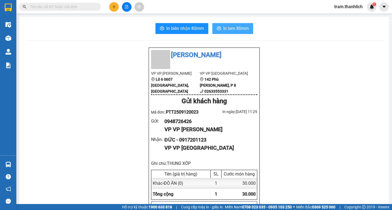
click at [236, 26] on span "In tem 80mm" at bounding box center [236, 28] width 26 height 7
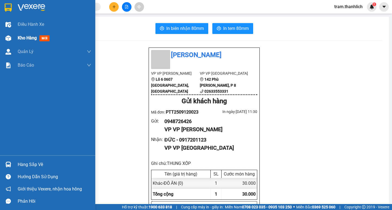
click at [20, 39] on span "Kho hàng" at bounding box center [27, 37] width 19 height 5
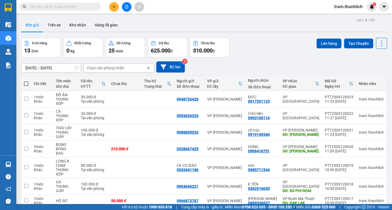
click at [115, 8] on button at bounding box center [114, 7] width 10 height 10
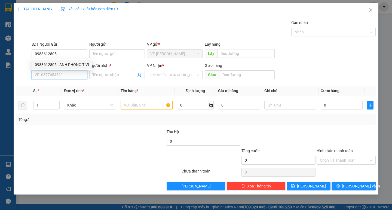
click at [53, 78] on input "SĐT Người Nhận *" at bounding box center [59, 75] width 55 height 9
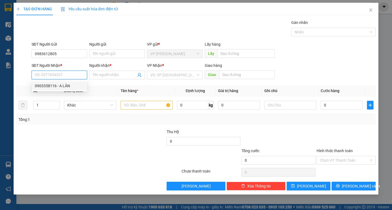
click at [59, 85] on div "0903358116 - A LÂN" at bounding box center [59, 86] width 49 height 6
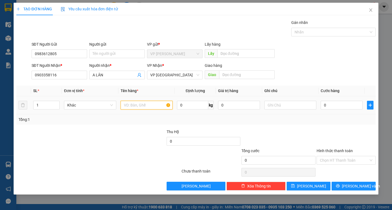
click at [131, 105] on input "text" at bounding box center [146, 105] width 52 height 9
click at [268, 108] on input "text" at bounding box center [290, 105] width 52 height 9
click at [168, 107] on input "text" at bounding box center [146, 105] width 52 height 9
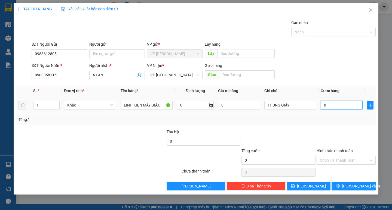
click at [334, 105] on input "0" at bounding box center [341, 105] width 42 height 9
click at [336, 183] on button "[PERSON_NAME] và In" at bounding box center [353, 186] width 44 height 9
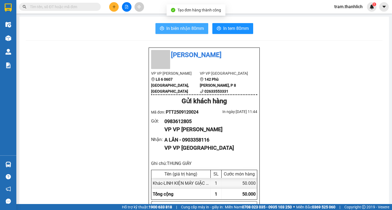
click at [187, 24] on button "In biên nhận 80mm" at bounding box center [181, 28] width 53 height 11
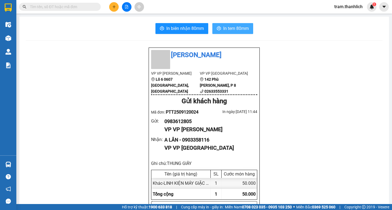
click at [229, 32] on button "In tem 80mm" at bounding box center [232, 28] width 41 height 11
click at [108, 7] on div at bounding box center [126, 7] width 41 height 10
click at [114, 10] on button at bounding box center [114, 7] width 10 height 10
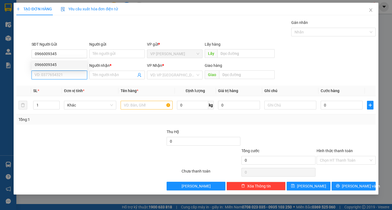
click at [70, 79] on input "SĐT Người Nhận *" at bounding box center [59, 75] width 55 height 9
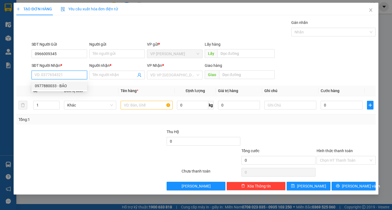
click at [60, 88] on div "0977880033 - BẢO" at bounding box center [59, 86] width 49 height 6
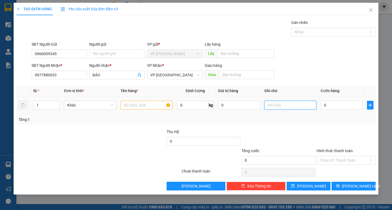
click at [287, 108] on input "text" at bounding box center [290, 105] width 52 height 9
click at [140, 111] on td at bounding box center [146, 105] width 56 height 18
click at [141, 106] on input "text" at bounding box center [146, 105] width 52 height 9
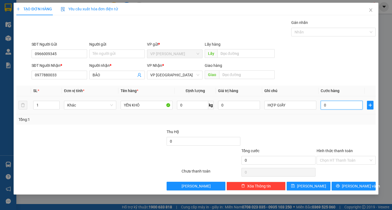
click at [330, 107] on input "0" at bounding box center [341, 105] width 42 height 9
drag, startPoint x: 351, startPoint y: 162, endPoint x: 344, endPoint y: 165, distance: 7.6
click at [350, 162] on input "Hình thức thanh toán" at bounding box center [344, 160] width 49 height 8
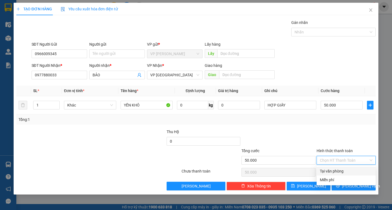
click at [341, 170] on div "Tại văn phòng" at bounding box center [346, 171] width 52 height 6
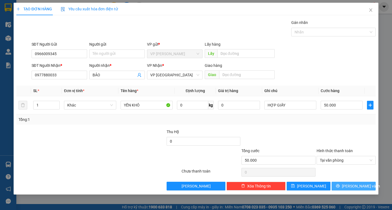
click at [339, 185] on icon "printer" at bounding box center [338, 186] width 4 height 4
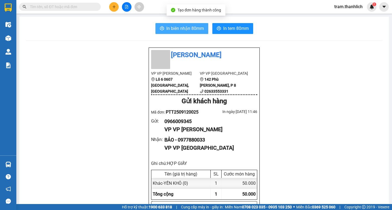
click at [194, 26] on span "In biên nhận 80mm" at bounding box center [185, 28] width 38 height 7
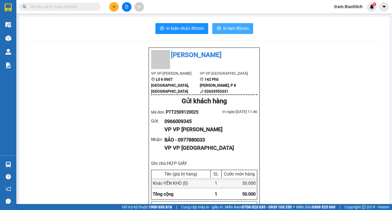
click at [238, 32] on span "In tem 80mm" at bounding box center [236, 28] width 26 height 7
click at [114, 8] on icon "plus" at bounding box center [114, 6] width 0 height 3
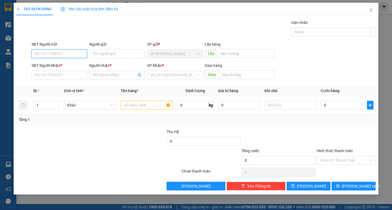
click at [57, 53] on input "SĐT Người Gửi" at bounding box center [59, 54] width 55 height 9
click at [63, 68] on div "0867758825" at bounding box center [59, 64] width 55 height 9
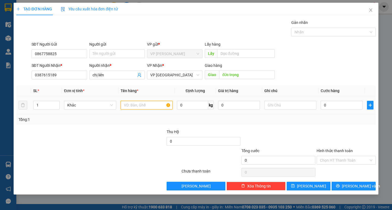
click at [141, 106] on input "text" at bounding box center [146, 105] width 52 height 9
click at [56, 101] on span "Increase Value" at bounding box center [56, 103] width 6 height 5
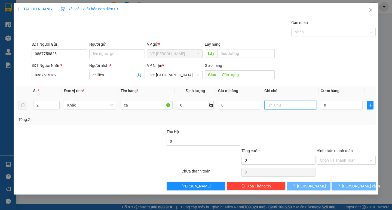
click at [269, 106] on input "text" at bounding box center [290, 105] width 52 height 9
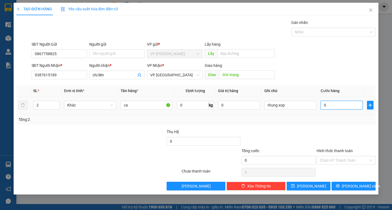
click at [330, 109] on input "0" at bounding box center [341, 105] width 42 height 9
click at [54, 106] on span "Decrease Value" at bounding box center [56, 106] width 6 height 5
click at [56, 107] on icon "down" at bounding box center [57, 107] width 2 height 2
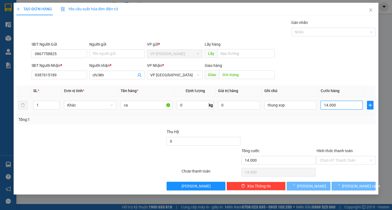
click at [344, 106] on input "14.000" at bounding box center [341, 105] width 42 height 9
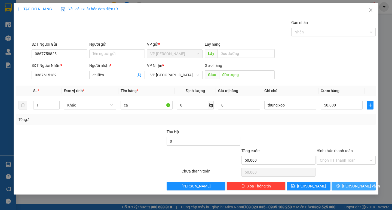
click at [359, 182] on button "[PERSON_NAME] và In" at bounding box center [353, 186] width 44 height 9
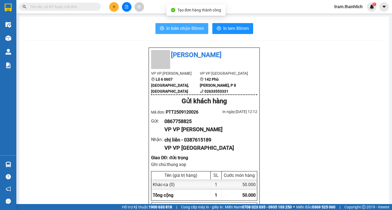
click at [170, 32] on button "In biên nhận 80mm" at bounding box center [181, 28] width 53 height 11
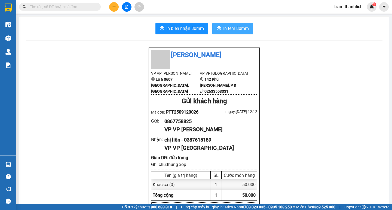
click at [225, 30] on span "In tem 80mm" at bounding box center [236, 28] width 26 height 7
click at [113, 9] on button at bounding box center [114, 7] width 10 height 10
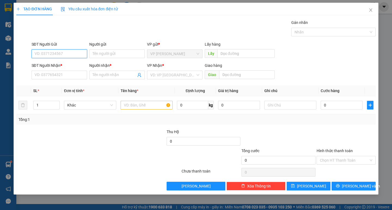
click at [80, 57] on input "SĐT Người Gửi" at bounding box center [59, 54] width 55 height 9
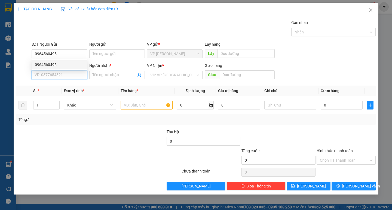
click at [68, 75] on input "SĐT Người Nhận *" at bounding box center [59, 75] width 55 height 9
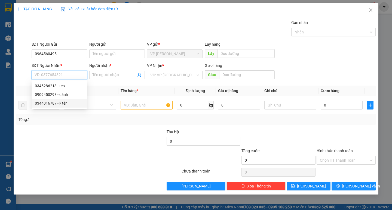
click at [62, 101] on div "0344016787 - k tên" at bounding box center [59, 103] width 49 height 6
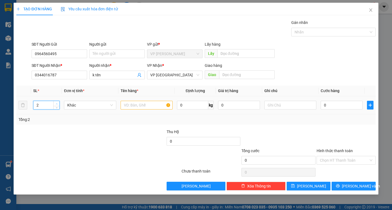
click at [57, 103] on icon "up" at bounding box center [57, 104] width 2 height 2
click at [144, 106] on input "text" at bounding box center [146, 105] width 52 height 9
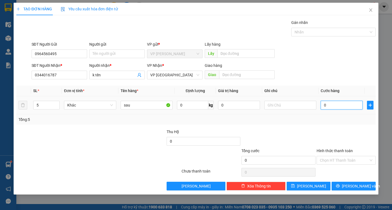
click at [326, 107] on input "0" at bounding box center [341, 105] width 42 height 9
click at [337, 163] on input "Hình thức thanh toán" at bounding box center [344, 160] width 49 height 8
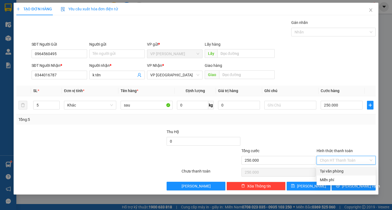
click at [336, 172] on div "Tại văn phòng" at bounding box center [346, 171] width 52 height 6
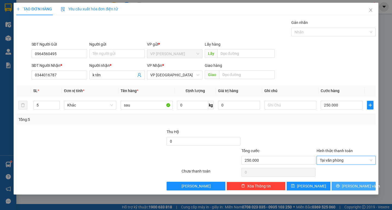
click at [339, 188] on span "printer" at bounding box center [338, 186] width 4 height 4
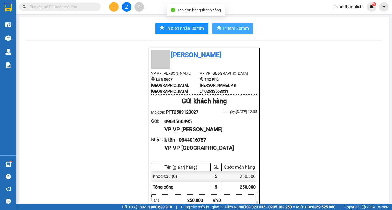
click at [246, 33] on button "In tem 80mm" at bounding box center [232, 28] width 41 height 11
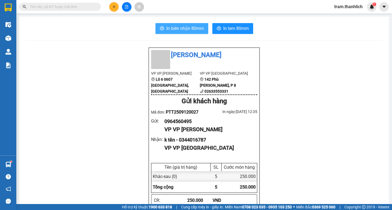
click at [161, 28] on icon "printer" at bounding box center [162, 28] width 4 height 4
click at [115, 9] on button at bounding box center [114, 7] width 10 height 10
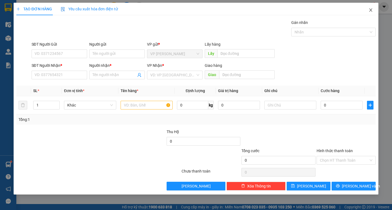
click at [370, 11] on icon "close" at bounding box center [370, 10] width 4 height 4
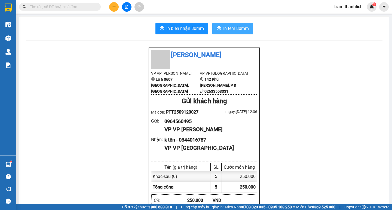
click at [227, 30] on span "In tem 80mm" at bounding box center [236, 28] width 26 height 7
click at [114, 9] on button at bounding box center [114, 7] width 10 height 10
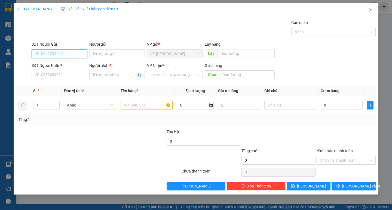
click at [73, 53] on input "SĐT Người Gửi" at bounding box center [59, 54] width 55 height 9
click at [64, 62] on div "0964560495" at bounding box center [59, 65] width 49 height 6
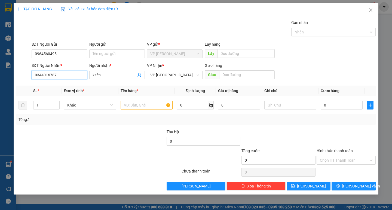
click at [65, 73] on input "0344016787" at bounding box center [59, 75] width 55 height 9
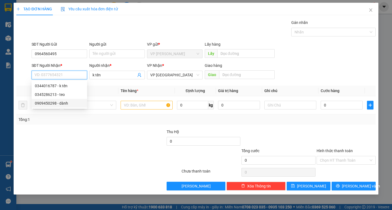
click at [62, 105] on div "0909450298 - dành" at bounding box center [59, 103] width 49 height 6
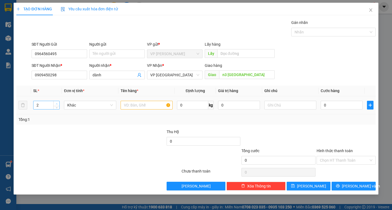
click at [59, 103] on span "Increase Value" at bounding box center [56, 103] width 6 height 5
click at [166, 104] on input "text" at bounding box center [146, 105] width 52 height 9
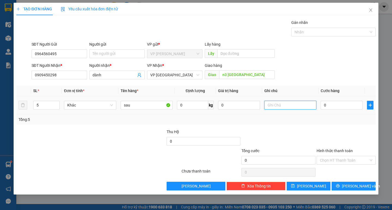
click at [284, 102] on input "text" at bounding box center [290, 105] width 52 height 9
click at [327, 108] on input "0" at bounding box center [341, 105] width 42 height 9
drag, startPoint x: 339, startPoint y: 157, endPoint x: 338, endPoint y: 166, distance: 8.7
click at [338, 165] on div "Hình thức thanh toán Chọn HT Thanh Toán" at bounding box center [345, 157] width 59 height 19
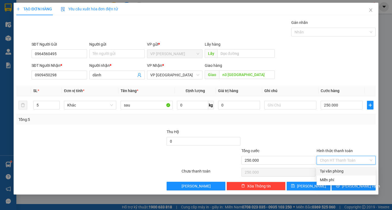
drag, startPoint x: 338, startPoint y: 166, endPoint x: 339, endPoint y: 174, distance: 8.8
click at [338, 168] on div "Transit Pickup Surcharge Ids Transit Deliver Surcharge Ids Transit Deliver Surc…" at bounding box center [195, 105] width 359 height 171
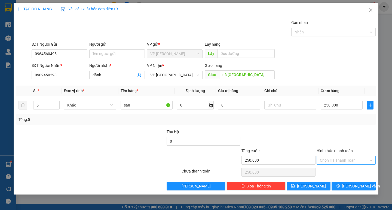
click at [337, 161] on input "Hình thức thanh toán" at bounding box center [344, 160] width 49 height 8
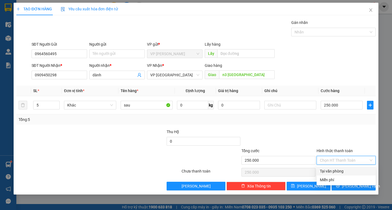
click at [337, 171] on div "Tại văn phòng" at bounding box center [346, 171] width 52 height 6
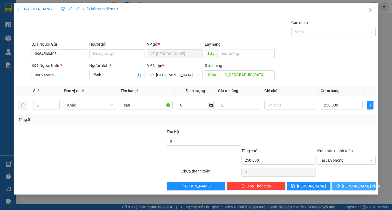
click at [341, 185] on button "[PERSON_NAME] và In" at bounding box center [353, 186] width 44 height 9
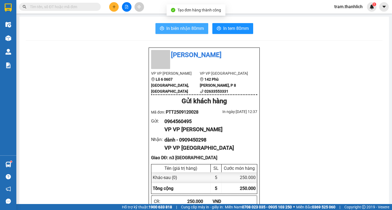
click at [189, 32] on button "In biên nhận 80mm" at bounding box center [181, 28] width 53 height 11
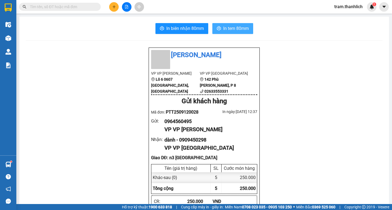
click at [230, 34] on button "In tem 80mm" at bounding box center [232, 28] width 41 height 11
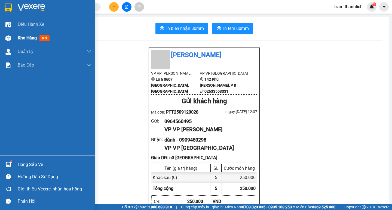
click at [24, 41] on div "Kho hàng mới" at bounding box center [35, 38] width 34 height 7
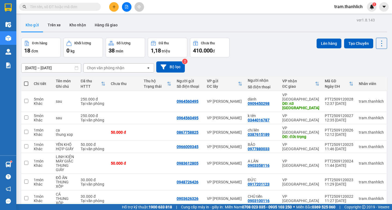
click at [117, 4] on button at bounding box center [114, 7] width 10 height 10
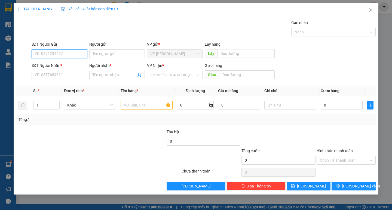
click at [72, 55] on input "SĐT Người Gửi" at bounding box center [59, 54] width 55 height 9
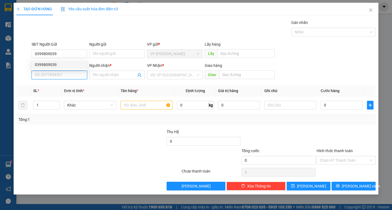
click at [69, 72] on input "SĐT Người Nhận *" at bounding box center [59, 75] width 55 height 9
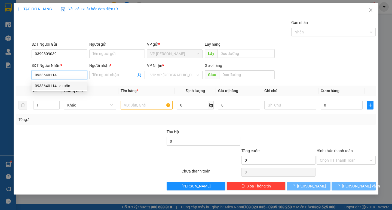
click at [53, 88] on div "0933640114 - a tuấn" at bounding box center [59, 86] width 49 height 6
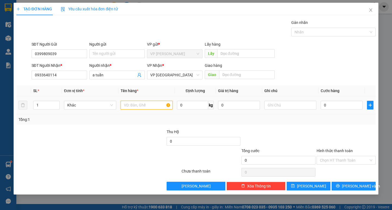
click at [163, 104] on input "text" at bounding box center [146, 105] width 52 height 9
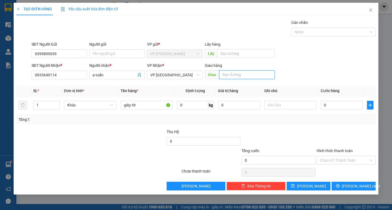
click at [242, 73] on input "text" at bounding box center [246, 74] width 55 height 9
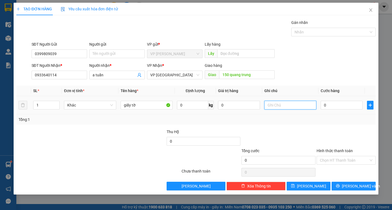
click at [290, 106] on input "text" at bounding box center [290, 105] width 52 height 9
drag, startPoint x: 314, startPoint y: 108, endPoint x: 324, endPoint y: 106, distance: 10.2
click at [324, 106] on tr "1 Khác giấy tờ 0 kg 0 tập 0" at bounding box center [195, 105] width 359 height 18
drag, startPoint x: 332, startPoint y: 159, endPoint x: 333, endPoint y: 167, distance: 8.4
click at [332, 159] on input "Hình thức thanh toán" at bounding box center [344, 160] width 49 height 8
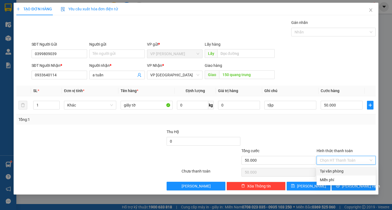
drag, startPoint x: 333, startPoint y: 170, endPoint x: 336, endPoint y: 179, distance: 8.9
click at [333, 171] on div "Tại văn phòng" at bounding box center [346, 171] width 52 height 6
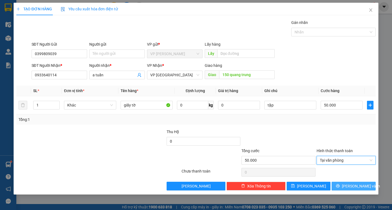
click at [339, 187] on button "[PERSON_NAME] và In" at bounding box center [353, 186] width 44 height 9
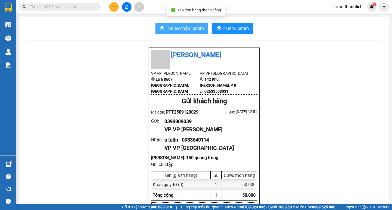
click at [188, 29] on span "In biên nhận 80mm" at bounding box center [185, 28] width 38 height 7
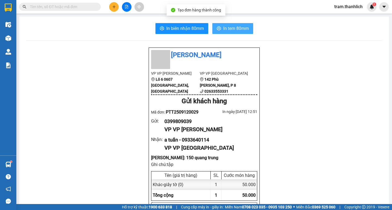
click at [229, 26] on span "In tem 80mm" at bounding box center [236, 28] width 26 height 7
click at [111, 7] on button at bounding box center [114, 7] width 10 height 10
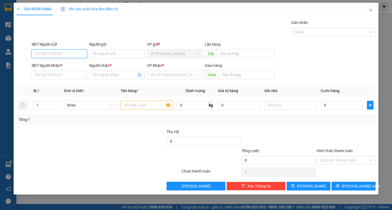
click at [81, 58] on input "SĐT Người Gửi" at bounding box center [59, 54] width 55 height 9
click at [79, 76] on input "SĐT Người Nhận *" at bounding box center [59, 75] width 55 height 9
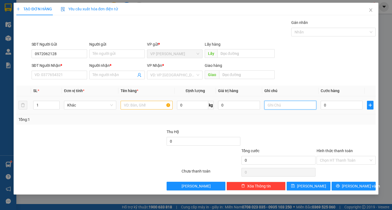
click at [278, 106] on input "text" at bounding box center [290, 105] width 52 height 9
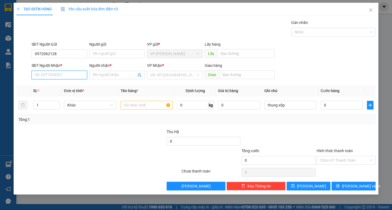
click at [62, 75] on input "SĐT Người Nhận *" at bounding box center [59, 75] width 55 height 9
click at [63, 88] on div "0866171438 - BÚT" at bounding box center [59, 86] width 49 height 6
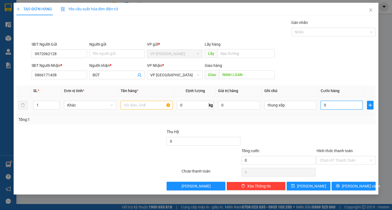
click at [334, 101] on input "0" at bounding box center [341, 105] width 42 height 9
click at [144, 103] on input "text" at bounding box center [146, 105] width 52 height 9
click at [165, 105] on input "text" at bounding box center [146, 105] width 52 height 9
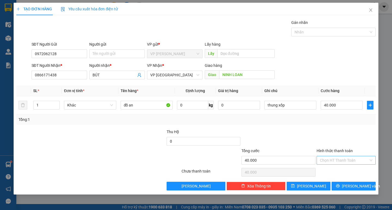
click at [344, 159] on input "Hình thức thanh toán" at bounding box center [344, 160] width 49 height 8
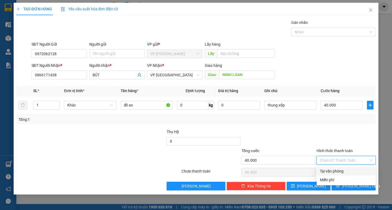
click at [342, 169] on div "Tại văn phòng" at bounding box center [346, 171] width 52 height 6
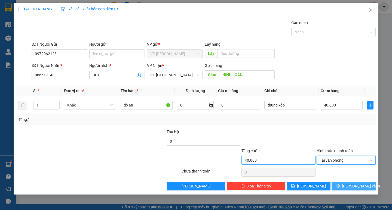
drag, startPoint x: 343, startPoint y: 183, endPoint x: 293, endPoint y: 157, distance: 56.2
click at [343, 183] on button "[PERSON_NAME] và In" at bounding box center [353, 186] width 44 height 9
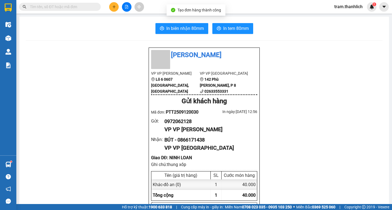
click at [166, 30] on span "In biên nhận 80mm" at bounding box center [185, 28] width 38 height 7
click at [226, 32] on button "In tem 80mm" at bounding box center [232, 28] width 41 height 11
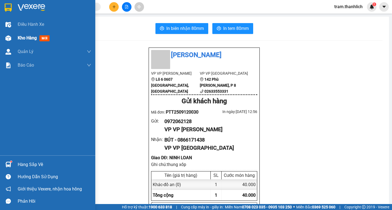
click at [20, 38] on span "Kho hàng" at bounding box center [27, 37] width 19 height 5
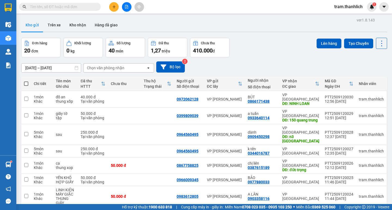
click at [48, 7] on input "text" at bounding box center [62, 7] width 64 height 6
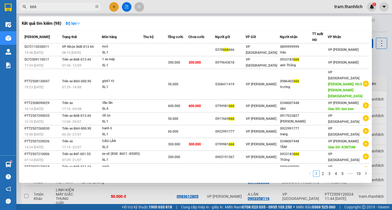
click at [119, 187] on div at bounding box center [196, 105] width 392 height 210
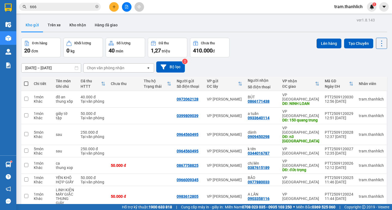
click at [25, 84] on span at bounding box center [26, 84] width 4 height 4
click at [26, 81] on input "checkbox" at bounding box center [26, 81] width 0 height 0
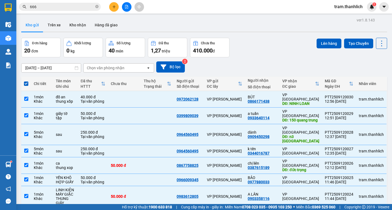
click at [318, 45] on button "Lên hàng" at bounding box center [328, 44] width 25 height 10
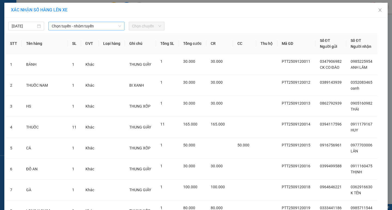
click at [85, 27] on span "Chọn tuyến - nhóm tuyến" at bounding box center [86, 26] width 69 height 8
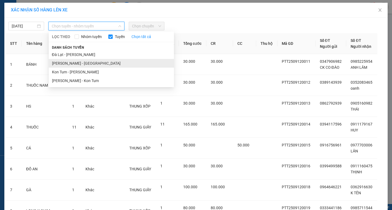
drag, startPoint x: 72, startPoint y: 63, endPoint x: 90, endPoint y: 58, distance: 18.7
click at [73, 63] on li "[PERSON_NAME] - [GEOGRAPHIC_DATA]" at bounding box center [111, 63] width 125 height 9
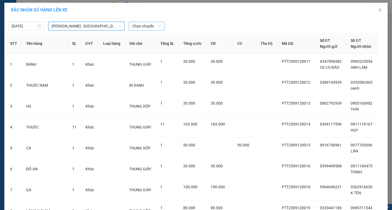
click at [149, 26] on span "Chọn chuyến" at bounding box center [146, 26] width 29 height 8
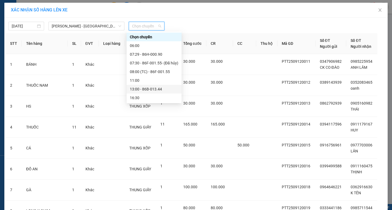
click at [151, 90] on div "13:00 - 86B-013.44" at bounding box center [154, 89] width 48 height 6
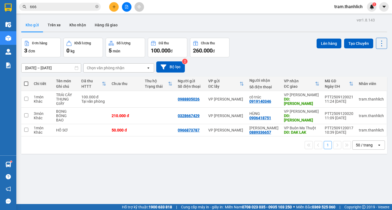
click at [44, 8] on input "666" at bounding box center [62, 7] width 64 height 6
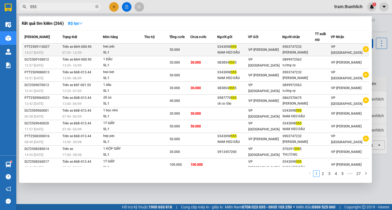
click at [203, 53] on td at bounding box center [203, 50] width 27 height 13
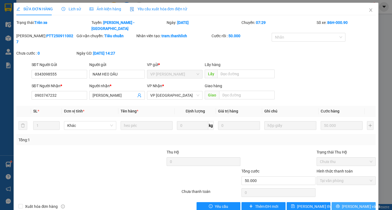
click at [339, 205] on icon "printer" at bounding box center [338, 207] width 4 height 4
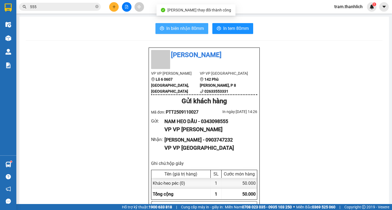
click at [199, 32] on button "In biên nhận 80mm" at bounding box center [181, 28] width 53 height 11
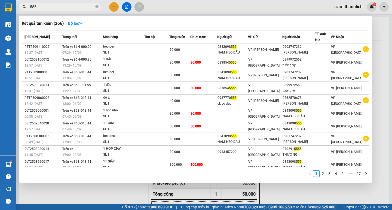
click at [39, 8] on input "555" at bounding box center [62, 7] width 64 height 6
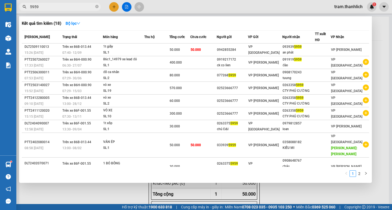
click at [113, 10] on div at bounding box center [196, 105] width 392 height 210
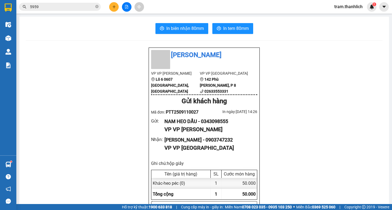
click at [116, 8] on button at bounding box center [114, 7] width 10 height 10
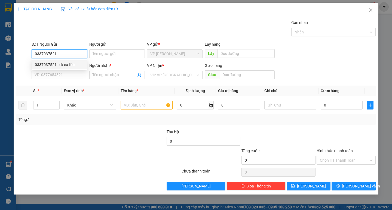
click at [64, 66] on div "0337037521 - ck co liên" at bounding box center [59, 65] width 49 height 6
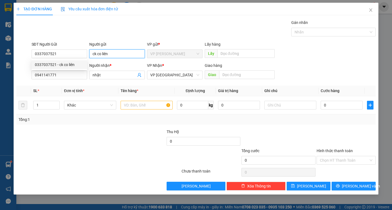
click at [101, 56] on input "ck co liên" at bounding box center [116, 54] width 55 height 9
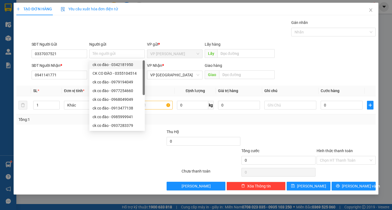
click at [75, 91] on span "Đơn vị tính *" at bounding box center [74, 91] width 20 height 4
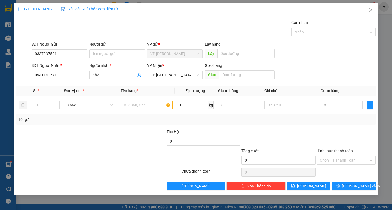
click at [132, 148] on form "Thu Hộ 0 Tổng cước 0 Hình thức thanh toán Chọn HT Thanh Toán" at bounding box center [195, 148] width 359 height 38
click at [141, 107] on input "text" at bounding box center [146, 105] width 52 height 9
click at [299, 108] on input "text" at bounding box center [290, 105] width 52 height 9
click at [337, 104] on input "0" at bounding box center [341, 105] width 42 height 9
click at [337, 162] on input "Hình thức thanh toán" at bounding box center [344, 160] width 49 height 8
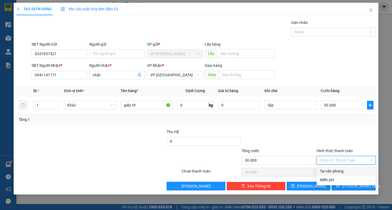
click at [336, 170] on div "Tại văn phòng" at bounding box center [346, 171] width 52 height 6
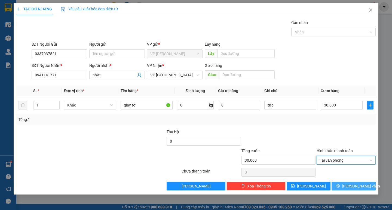
drag, startPoint x: 341, startPoint y: 184, endPoint x: 280, endPoint y: 141, distance: 74.7
click at [341, 184] on button "[PERSON_NAME] và In" at bounding box center [353, 186] width 44 height 9
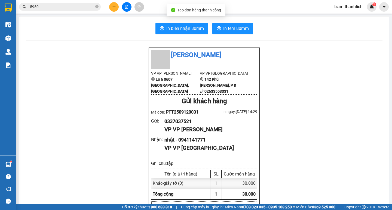
click at [185, 32] on span "In biên nhận 80mm" at bounding box center [185, 28] width 38 height 7
click at [223, 27] on span "In tem 80mm" at bounding box center [236, 28] width 26 height 7
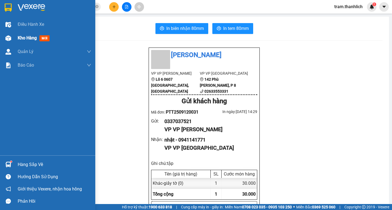
click at [20, 34] on div "Kho hàng mới" at bounding box center [54, 38] width 73 height 14
